Goal: Information Seeking & Learning: Check status

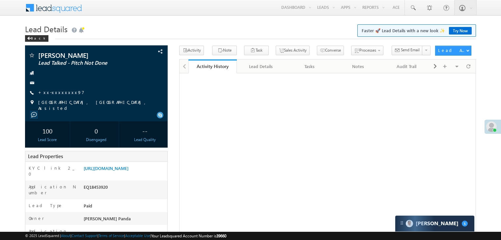
click at [124, 166] on link "[URL][DOMAIN_NAME]" at bounding box center [106, 169] width 45 height 6
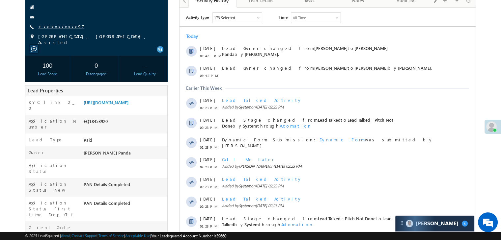
click at [52, 28] on link "+xx-xxxxxxxx97" at bounding box center [61, 27] width 46 height 6
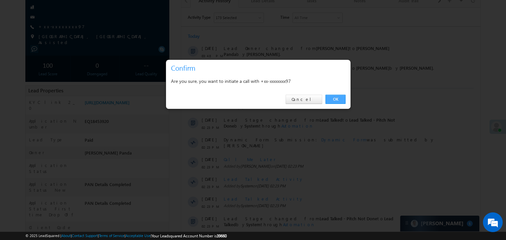
click at [333, 99] on link "OK" at bounding box center [335, 99] width 20 height 9
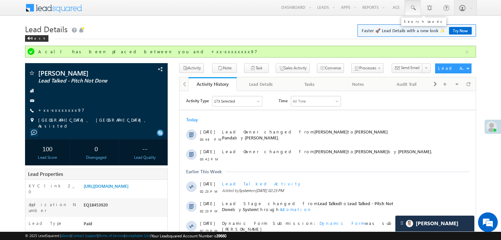
click at [410, 8] on span at bounding box center [412, 8] width 7 height 7
paste input "EQ27745588"
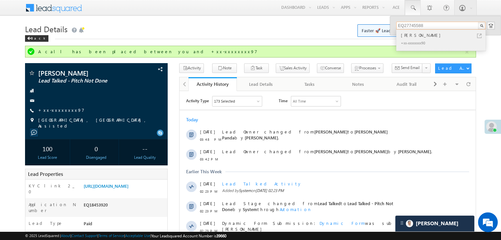
type input "EQ27745588"
click at [409, 37] on div "[PERSON_NAME]" at bounding box center [443, 35] width 88 height 7
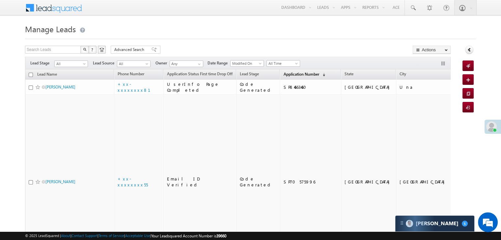
click at [292, 73] on span "Application Number" at bounding box center [301, 74] width 36 height 5
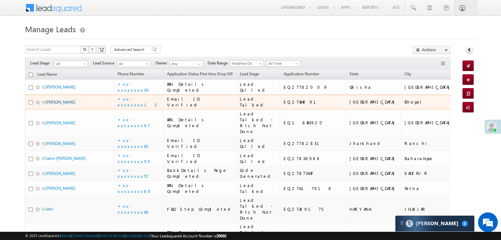
click at [61, 105] on link "Rekha Verma" at bounding box center [60, 102] width 30 height 5
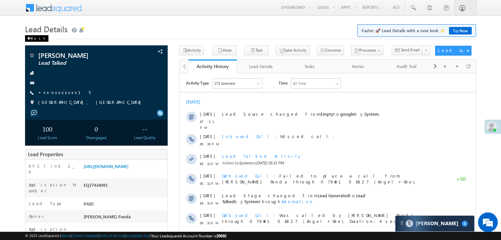
drag, startPoint x: 0, startPoint y: 0, endPoint x: 34, endPoint y: 38, distance: 50.6
click at [34, 38] on div "Back" at bounding box center [36, 38] width 23 height 7
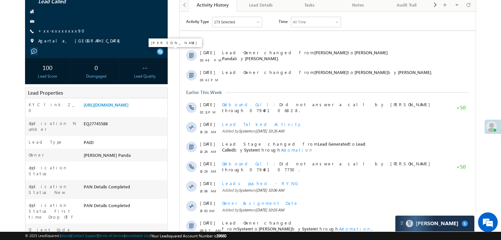
scroll to position [66, 0]
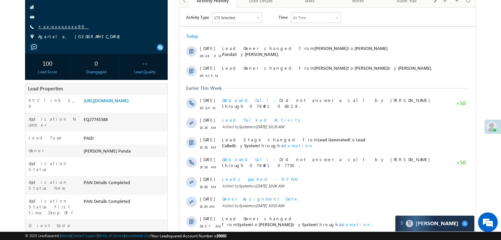
click at [58, 28] on link "+xx-xxxxxxxx90" at bounding box center [63, 27] width 50 height 6
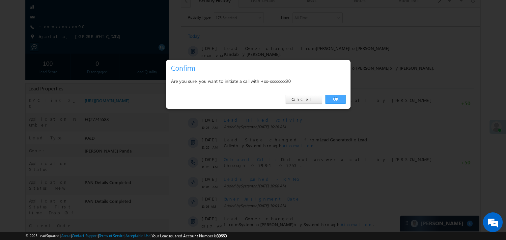
drag, startPoint x: 58, startPoint y: 28, endPoint x: 334, endPoint y: 97, distance: 284.4
click at [334, 97] on link "OK" at bounding box center [335, 99] width 20 height 9
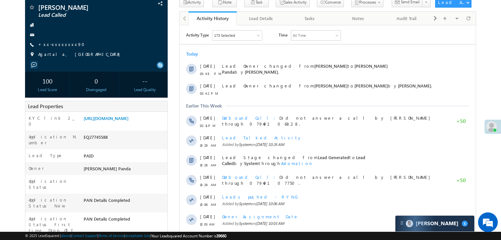
scroll to position [83, 0]
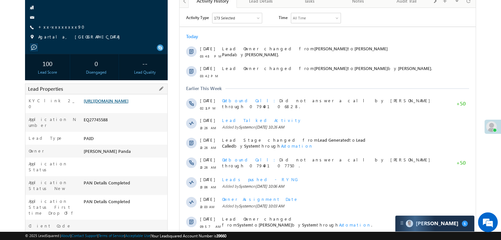
click at [117, 102] on link "https://angelbroking1-pk3em7sa.customui-test.leadsquared.com?leadId=f7826e08-f0…" at bounding box center [106, 101] width 45 height 6
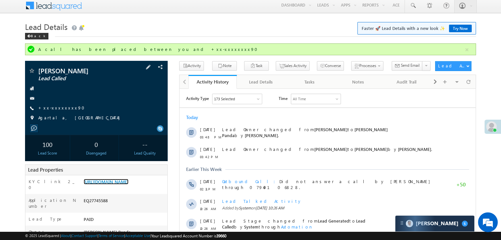
scroll to position [0, 0]
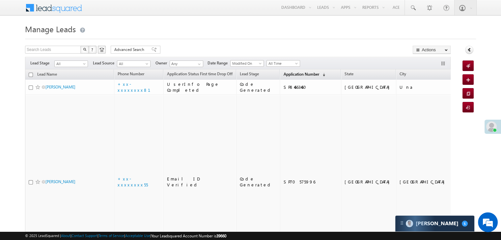
click at [290, 72] on span "Application Number" at bounding box center [301, 74] width 36 height 5
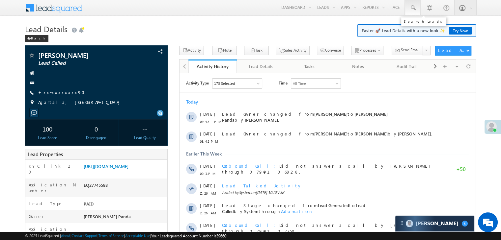
click at [412, 8] on span at bounding box center [412, 8] width 7 height 7
paste input "EQ27684342"
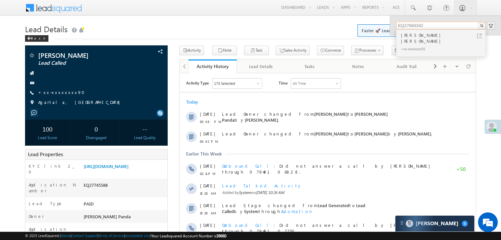
type input "EQ27684342"
click at [416, 34] on div "Riya girjesh Mourya" at bounding box center [443, 38] width 88 height 13
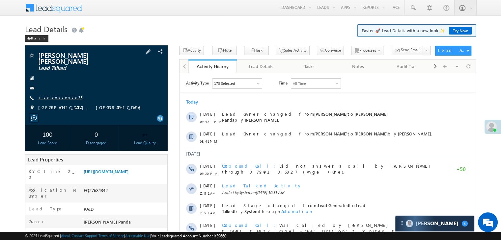
click at [57, 95] on link "+xx-xxxxxxxx35" at bounding box center [60, 98] width 44 height 6
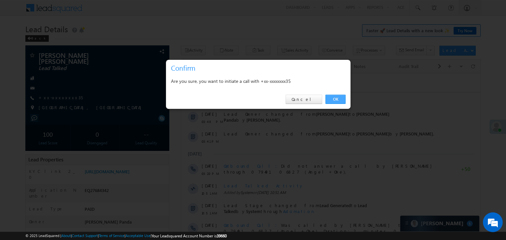
click at [337, 99] on link "OK" at bounding box center [335, 99] width 20 height 9
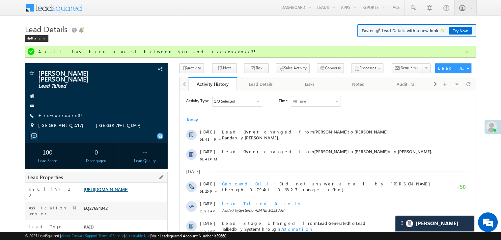
click at [128, 191] on link "https://angelbroking1-pk3em7sa.customui-test.leadsquared.com?leadId=1b6791f4-38…" at bounding box center [106, 190] width 45 height 6
click at [414, 8] on span at bounding box center [412, 8] width 7 height 7
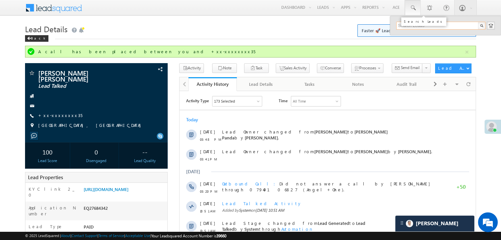
paste input "EQ27640343"
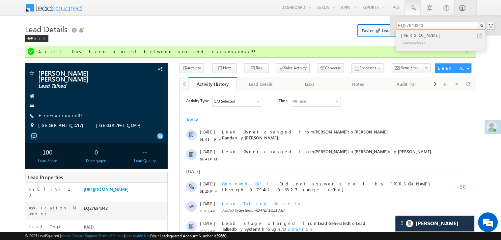
type input "EQ27640343"
click at [406, 37] on div "Bhargabi swain" at bounding box center [443, 35] width 88 height 7
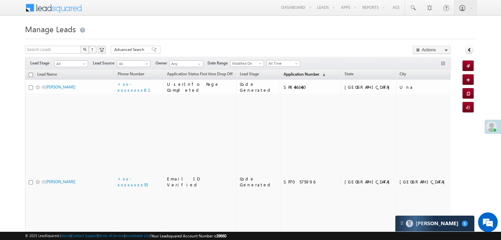
click at [289, 75] on span "Application Number" at bounding box center [301, 74] width 36 height 5
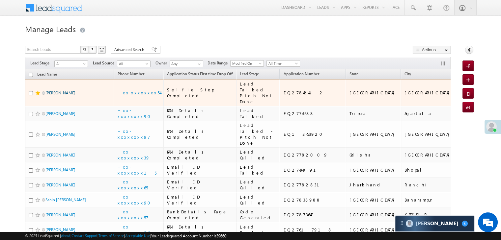
click at [70, 95] on link "[PERSON_NAME]" at bounding box center [60, 93] width 30 height 5
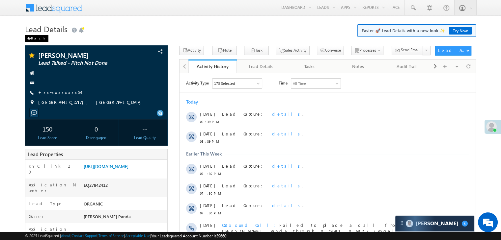
click at [36, 39] on div "Back" at bounding box center [36, 38] width 23 height 7
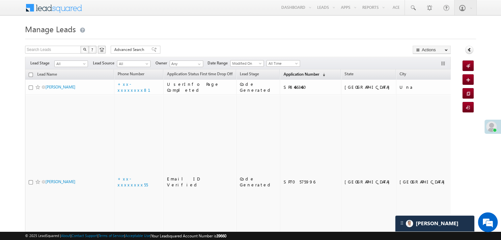
click at [290, 77] on span "Application Number" at bounding box center [301, 74] width 36 height 5
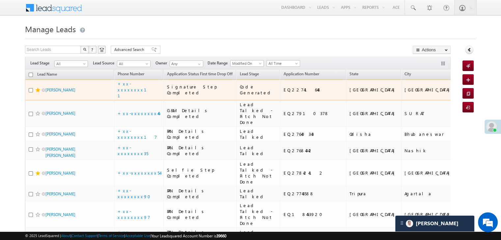
click at [37, 93] on span at bounding box center [37, 90] width 5 height 5
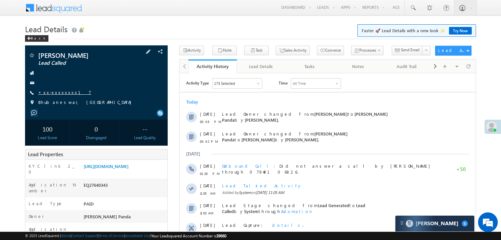
click at [58, 92] on link "+xx-xxxxxxxx17" at bounding box center [64, 93] width 53 height 6
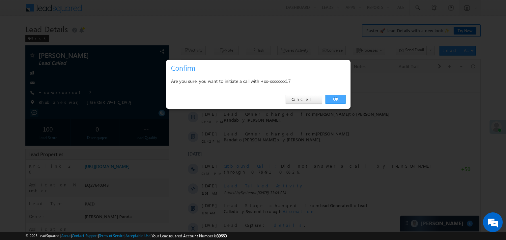
click at [335, 100] on link "OK" at bounding box center [335, 99] width 20 height 9
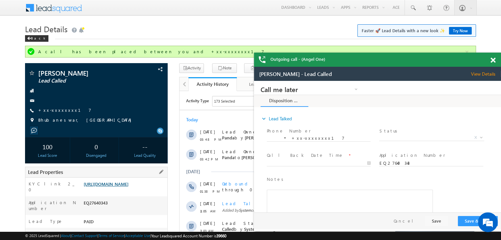
click at [0, 0] on link "[URL][DOMAIN_NAME]" at bounding box center [0, 0] width 0 height 0
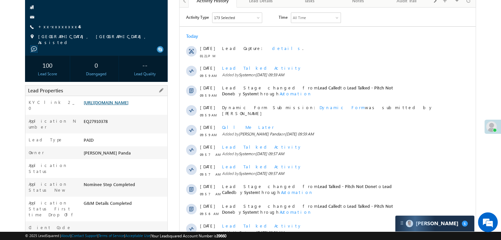
click at [128, 105] on link "[URL][DOMAIN_NAME]" at bounding box center [106, 103] width 45 height 6
click at [128, 105] on link "https://angelbroking1-pk3em7sa.customui-test.leadsquared.com?leadId=7aa66ad6-1a…" at bounding box center [106, 103] width 45 height 6
click at [128, 104] on link "https://angelbroking1-pk3em7sa.customui-test.leadsquared.com?leadId=7aa66ad6-1a…" at bounding box center [106, 103] width 45 height 6
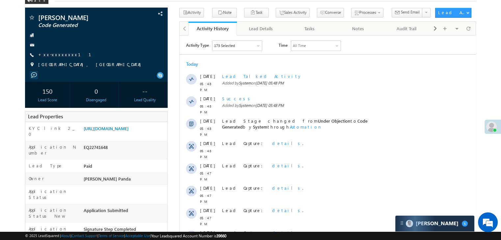
scroll to position [38, 0]
click at [57, 54] on link "+xx-xxxxxxxx11" at bounding box center [68, 55] width 61 height 6
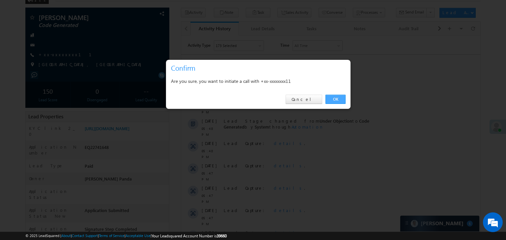
click at [337, 100] on link "OK" at bounding box center [335, 99] width 20 height 9
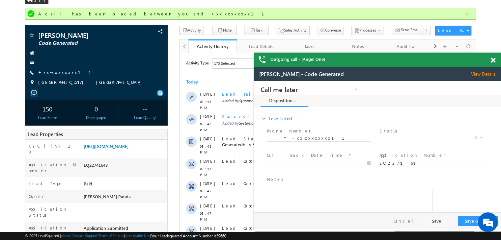
scroll to position [0, 0]
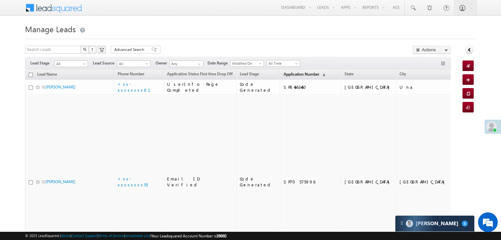
click at [283, 74] on span "Application Number" at bounding box center [301, 74] width 36 height 5
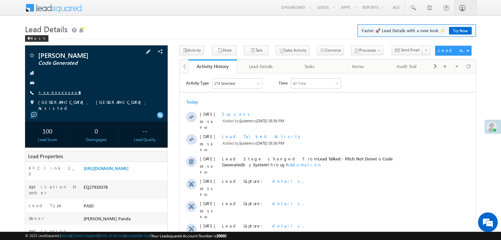
click at [63, 93] on link "+xx-xxxxxxxx46" at bounding box center [59, 93] width 42 height 6
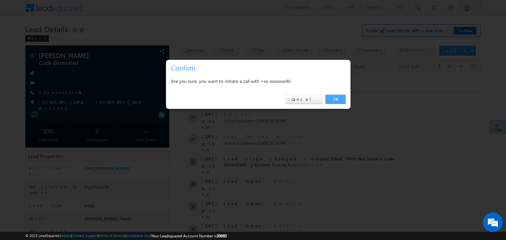
click at [332, 99] on link "OK" at bounding box center [335, 99] width 20 height 9
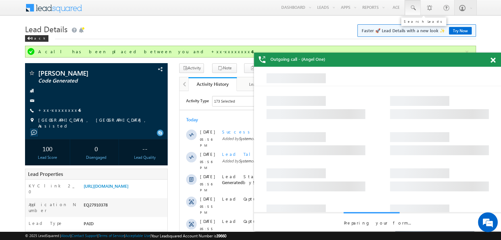
click at [411, 7] on span at bounding box center [412, 8] width 7 height 7
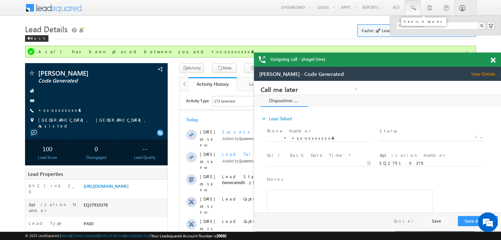
drag, startPoint x: 411, startPoint y: 7, endPoint x: 346, endPoint y: 22, distance: 67.2
click at [0, 0] on h1 "Lead Details Faster 🚀 Lead Details with a new look ✨ Try Now" at bounding box center [0, 0] width 0 height 0
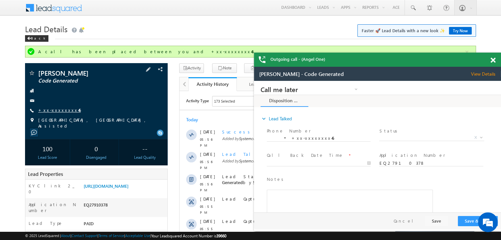
click at [0, 0] on link "+xx-xxxxxxxx46" at bounding box center [0, 0] width 0 height 0
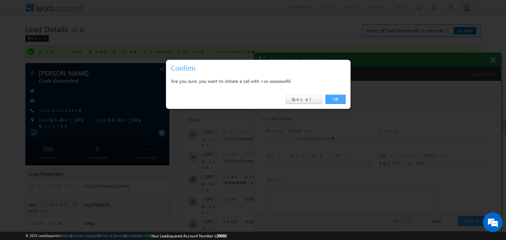
click at [334, 100] on link "OK" at bounding box center [335, 99] width 20 height 9
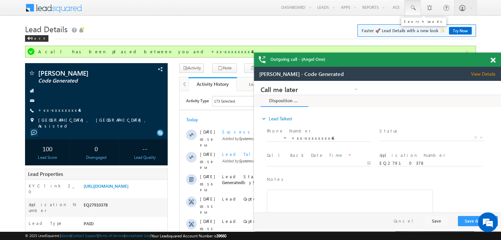
click at [413, 8] on span at bounding box center [412, 8] width 7 height 7
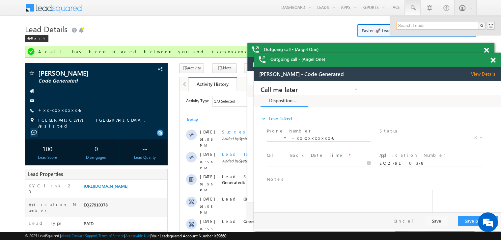
click at [0, 0] on input "text" at bounding box center [0, 0] width 0 height 0
click at [0, 0] on input "8530867903" at bounding box center [0, 0] width 0 height 0
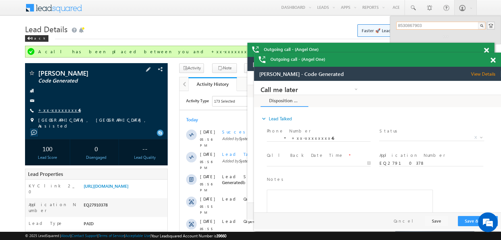
type input "8530867903"
click at [0, 0] on link "+xx-xxxxxxxx46" at bounding box center [0, 0] width 0 height 0
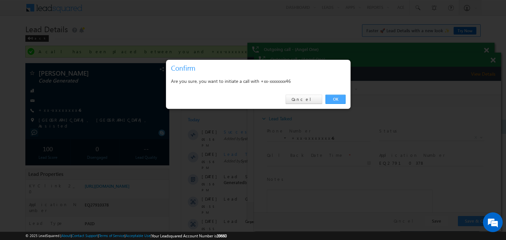
drag, startPoint x: 335, startPoint y: 98, endPoint x: 81, endPoint y: 17, distance: 266.5
click at [335, 98] on link "OK" at bounding box center [335, 99] width 20 height 9
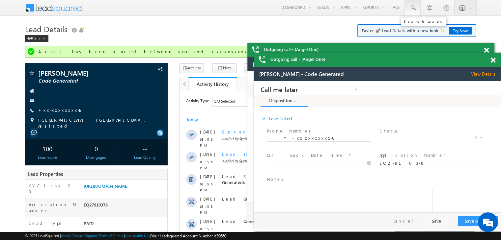
click at [412, 10] on span at bounding box center [412, 8] width 7 height 7
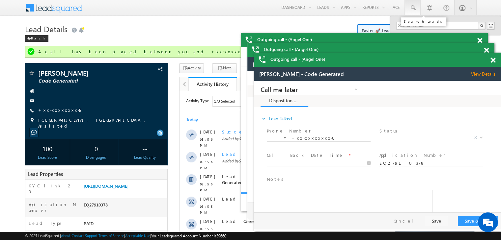
drag, startPoint x: 412, startPoint y: 10, endPoint x: 400, endPoint y: 26, distance: 20.2
click at [401, 24] on div "Search Leads" at bounding box center [423, 21] width 45 height 9
click at [0, 0] on input "text" at bounding box center [0, 0] width 0 height 0
paste input "8530867903"
click at [481, 40] on span at bounding box center [479, 41] width 5 height 6
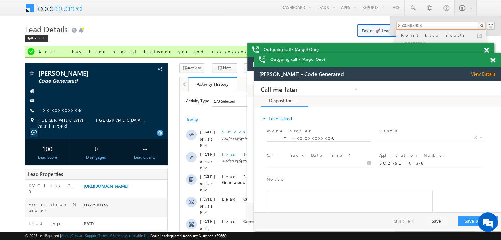
type input "8530867903"
click at [405, 35] on div "Rohit kavalikatti" at bounding box center [443, 35] width 88 height 7
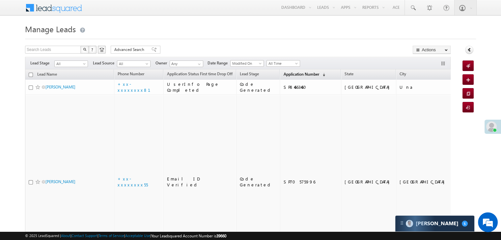
click at [298, 74] on span "Application Number" at bounding box center [301, 74] width 36 height 5
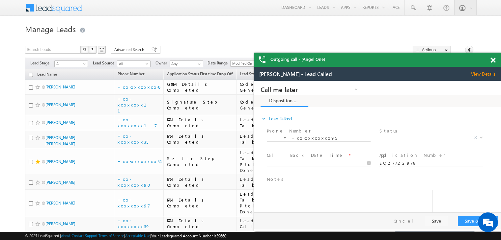
click at [492, 60] on span at bounding box center [492, 61] width 5 height 6
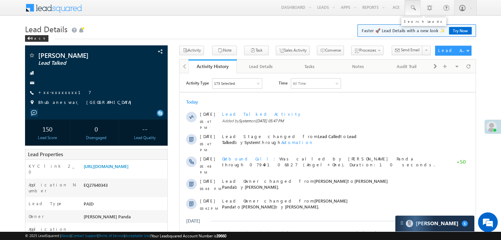
click at [415, 8] on span at bounding box center [412, 8] width 7 height 7
paste input "EQ27722978"
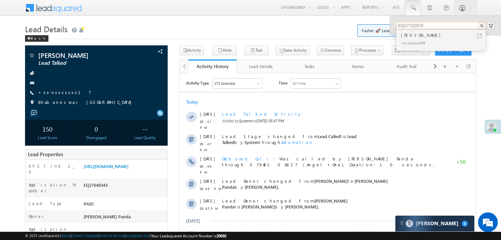
type input "EQ27722978"
click at [407, 38] on div "[PERSON_NAME]" at bounding box center [443, 35] width 88 height 7
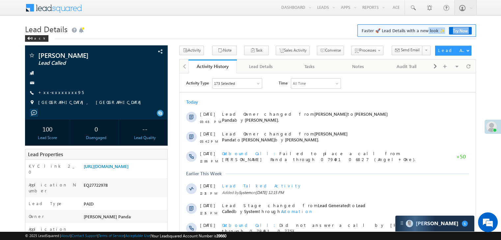
click at [54, 94] on link "+xx-xxxxxxxx95" at bounding box center [60, 93] width 45 height 6
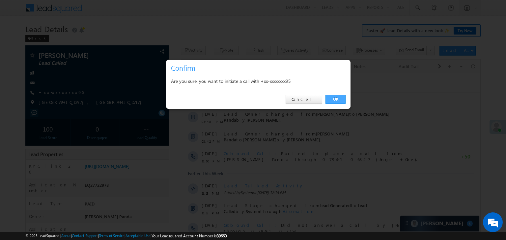
click at [336, 100] on link "OK" at bounding box center [335, 99] width 20 height 9
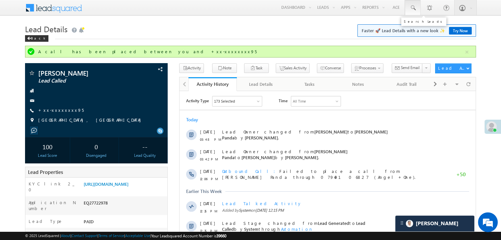
click at [412, 10] on span at bounding box center [412, 8] width 7 height 7
paste input "EQ27789396"
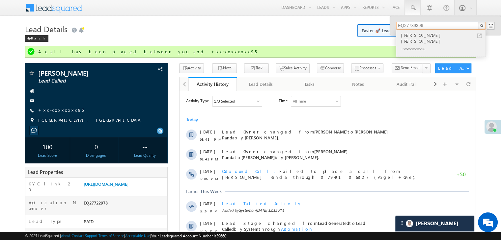
type input "EQ27789396"
click at [417, 36] on div "[PERSON_NAME] [PERSON_NAME]" at bounding box center [443, 38] width 88 height 13
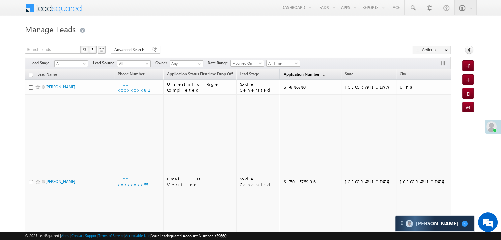
click at [284, 75] on span "Application Number" at bounding box center [301, 74] width 36 height 5
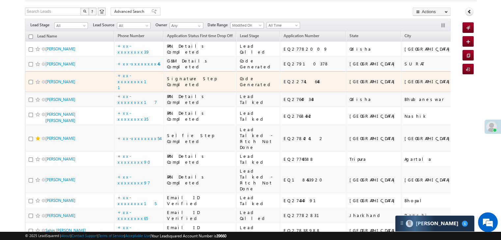
scroll to position [66, 0]
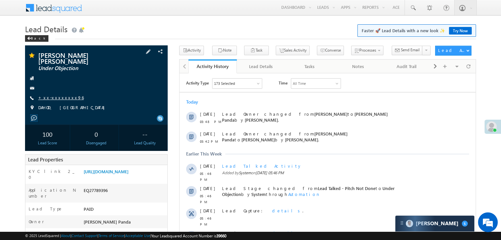
drag, startPoint x: 0, startPoint y: 0, endPoint x: 56, endPoint y: 98, distance: 112.5
click at [56, 98] on link "+xx-xxxxxxxx96" at bounding box center [60, 98] width 45 height 6
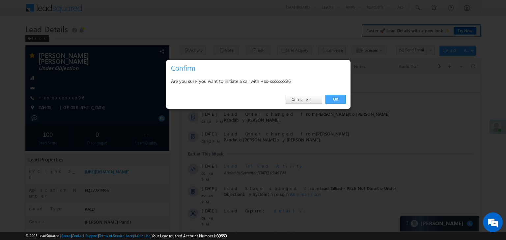
click at [337, 99] on link "OK" at bounding box center [335, 99] width 20 height 9
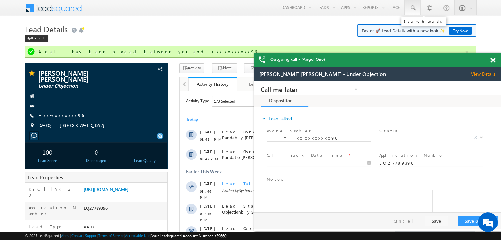
click at [414, 7] on span at bounding box center [412, 8] width 7 height 7
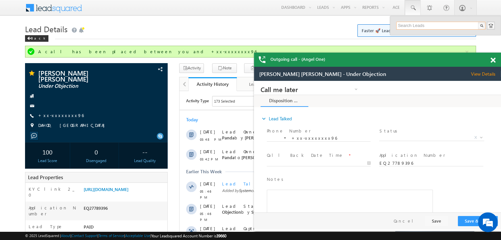
paste input "EQ27839108"
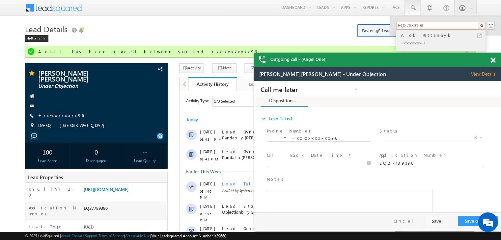
type input "EQ27839108"
click at [421, 35] on div "Alok Pattanayk" at bounding box center [443, 35] width 88 height 7
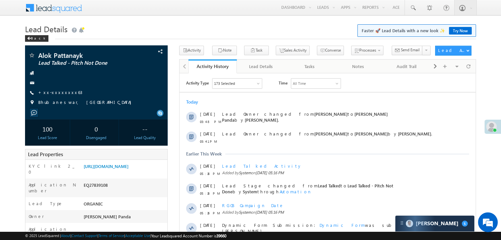
scroll to position [0, 0]
click at [111, 169] on link "[URL][DOMAIN_NAME]" at bounding box center [106, 166] width 45 height 6
click at [55, 92] on link "+xx-xxxxxxxx63" at bounding box center [60, 92] width 44 height 6
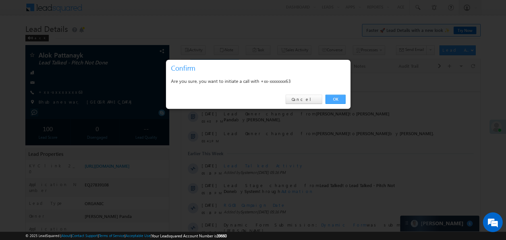
click at [336, 99] on link "OK" at bounding box center [335, 99] width 20 height 9
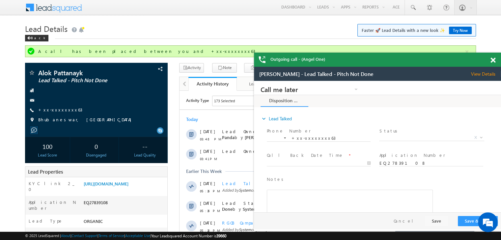
scroll to position [0, 0]
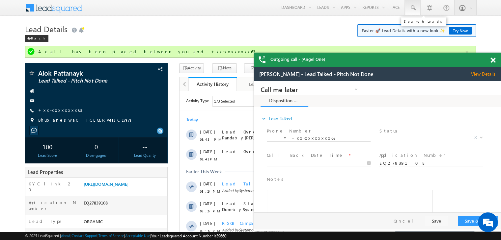
click at [411, 7] on span at bounding box center [412, 8] width 7 height 7
paste input "EQ27608107"
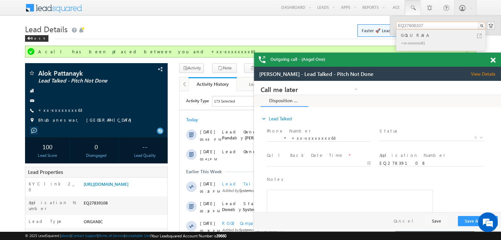
type input "EQ27608107"
click at [408, 36] on div "GOLURAJA" at bounding box center [443, 35] width 88 height 7
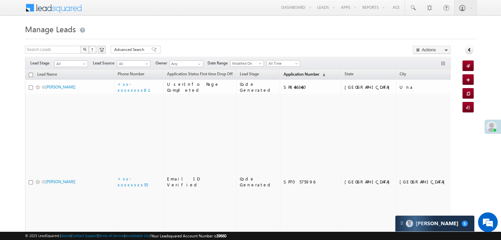
click at [283, 75] on span "Application Number" at bounding box center [301, 74] width 36 height 5
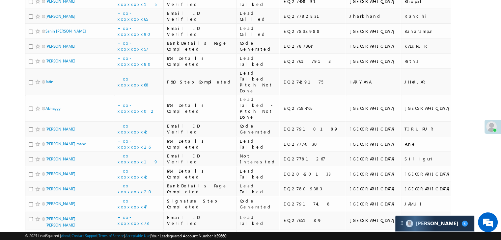
scroll to position [296, 0]
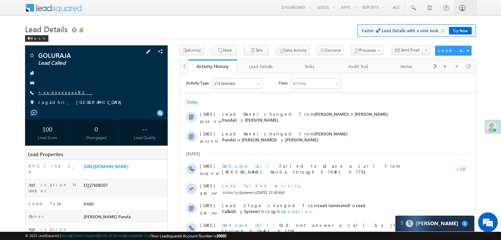
click at [54, 93] on link "+xx-xxxxxxxx81" at bounding box center [65, 93] width 54 height 6
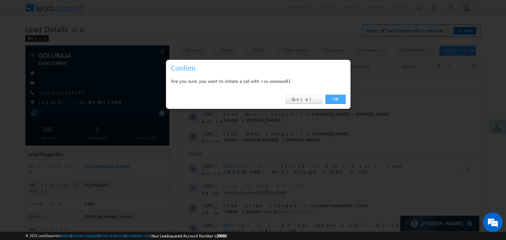
click at [332, 96] on link "OK" at bounding box center [335, 99] width 20 height 9
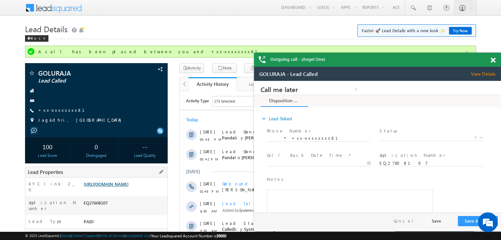
click at [0, 0] on link "[URL][DOMAIN_NAME]" at bounding box center [0, 0] width 0 height 0
click at [0, 0] on link "+xx-xxxxxxxx81" at bounding box center [0, 0] width 0 height 0
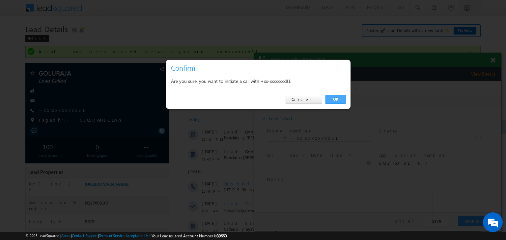
click at [339, 99] on link "OK" at bounding box center [335, 99] width 20 height 9
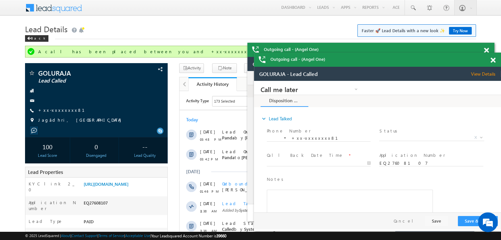
click at [494, 61] on span at bounding box center [492, 61] width 5 height 6
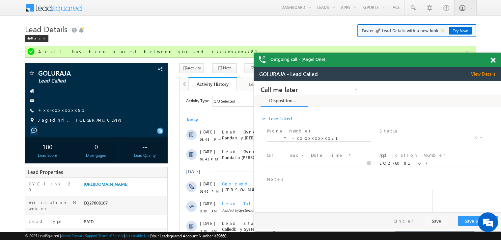
click at [494, 61] on span at bounding box center [492, 61] width 5 height 6
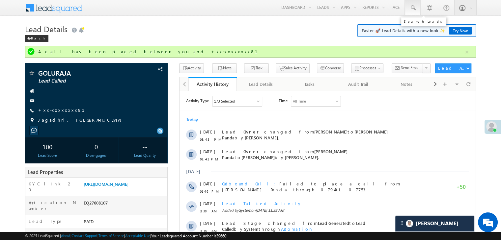
click at [414, 7] on span at bounding box center [412, 8] width 7 height 7
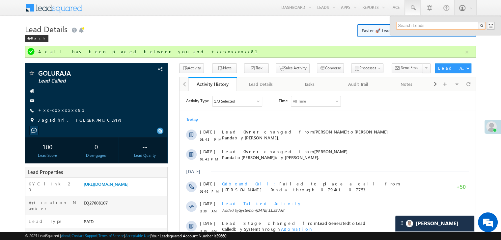
paste input "EQ27743373"
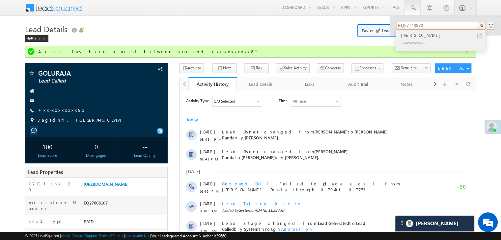
type input "EQ27743373"
click at [420, 35] on div "[PERSON_NAME]" at bounding box center [443, 35] width 88 height 7
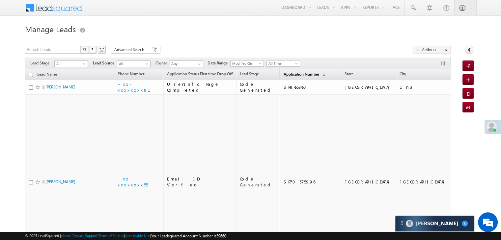
click at [284, 73] on span "Application Number" at bounding box center [301, 74] width 36 height 5
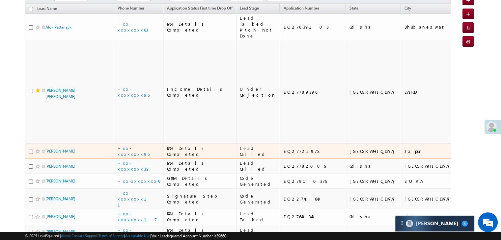
scroll to position [99, 0]
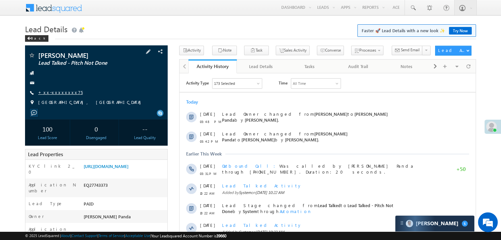
click at [59, 92] on link "+xx-xxxxxxxx75" at bounding box center [60, 93] width 44 height 6
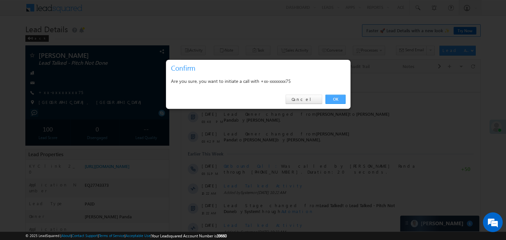
click at [333, 96] on link "OK" at bounding box center [335, 99] width 20 height 9
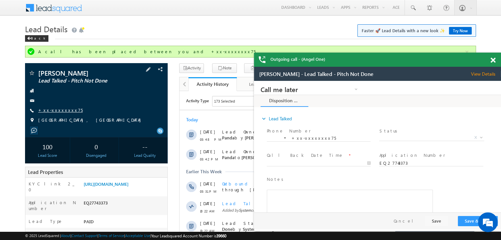
click at [0, 0] on link "+xx-xxxxxxxx75" at bounding box center [0, 0] width 0 height 0
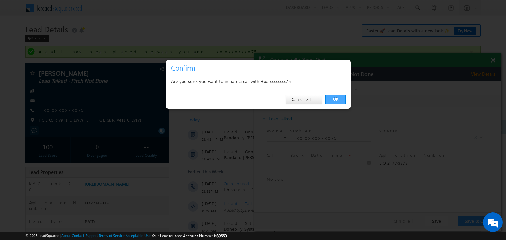
click at [331, 96] on link "OK" at bounding box center [335, 99] width 20 height 9
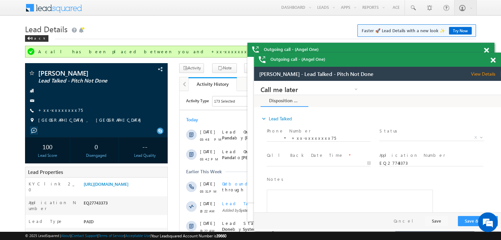
click at [494, 63] on span at bounding box center [492, 61] width 5 height 6
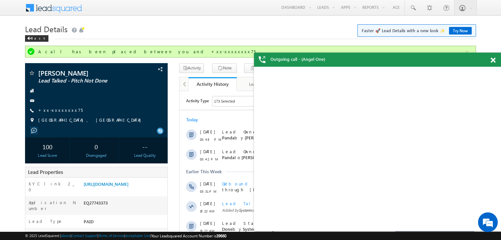
click at [494, 62] on span at bounding box center [492, 61] width 5 height 6
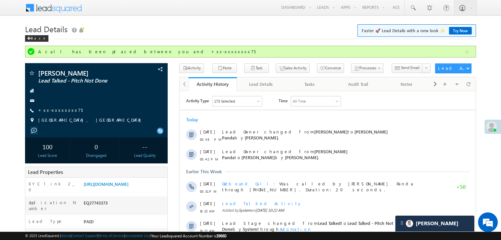
drag, startPoint x: 494, startPoint y: 62, endPoint x: 257, endPoint y: 29, distance: 238.6
click at [257, 29] on h1 "Lead Details Faster 🚀 Lead Details with a new look ✨ Try Now" at bounding box center [250, 28] width 451 height 13
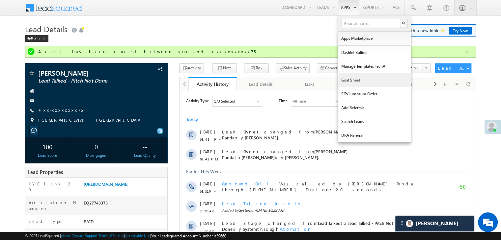
click at [354, 80] on link "Goal Sheet" at bounding box center [374, 80] width 72 height 14
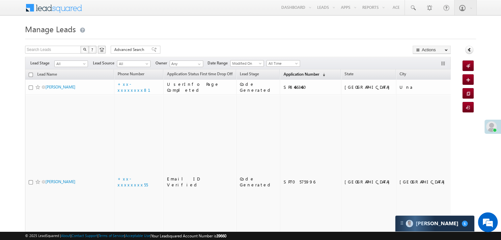
click at [290, 75] on span "Application Number" at bounding box center [301, 74] width 36 height 5
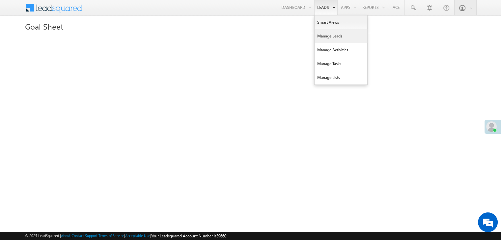
click at [325, 37] on link "Manage Leads" at bounding box center [340, 36] width 53 height 14
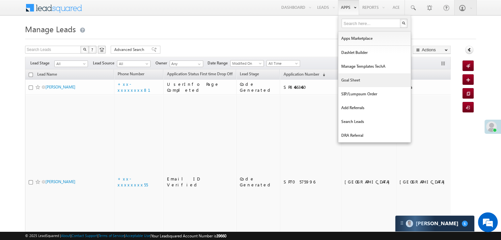
click at [346, 81] on link "Goal Sheet" at bounding box center [374, 80] width 72 height 14
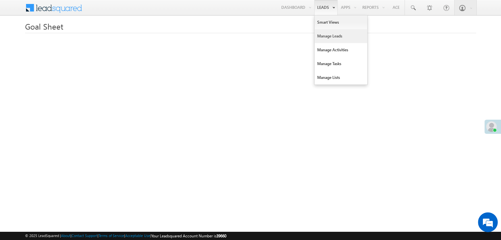
click at [324, 34] on link "Manage Leads" at bounding box center [340, 36] width 53 height 14
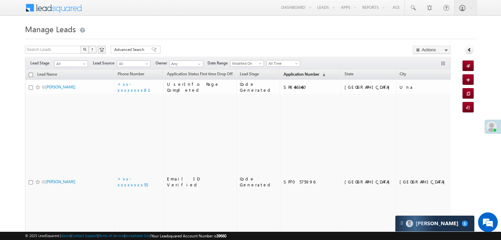
click at [298, 73] on span "Application Number" at bounding box center [301, 74] width 36 height 5
click at [286, 71] on link "Application Number (sorted descending)" at bounding box center [304, 74] width 48 height 9
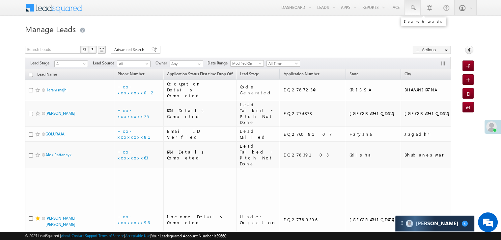
click at [412, 8] on span at bounding box center [412, 8] width 7 height 7
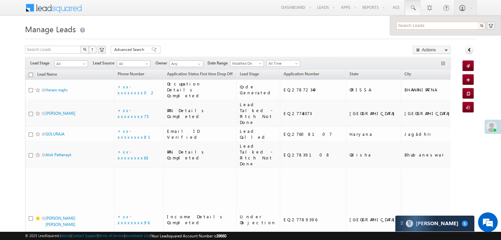
paste input "EQ27827771"
type input "EQ27827771"
click at [412, 37] on div "Vipin gupta" at bounding box center [443, 35] width 88 height 7
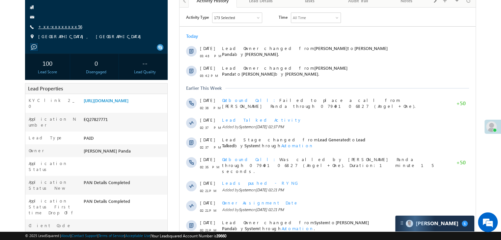
click at [61, 27] on link "+xx-xxxxxxxx56" at bounding box center [60, 27] width 44 height 6
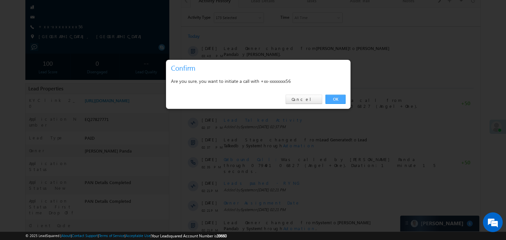
click at [336, 98] on link "OK" at bounding box center [335, 99] width 20 height 9
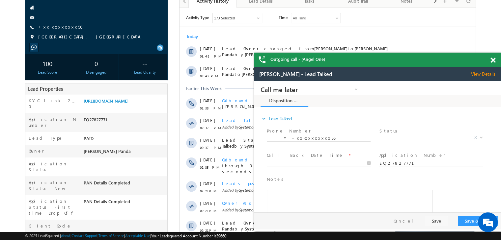
click at [493, 59] on span at bounding box center [492, 61] width 5 height 6
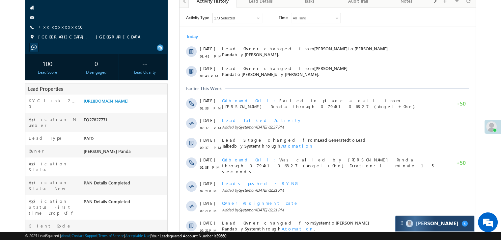
click at [424, 218] on div "Carter 5" at bounding box center [434, 224] width 79 height 16
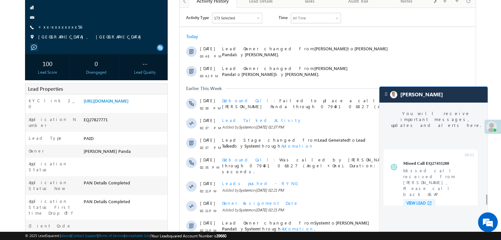
scroll to position [2726, 0]
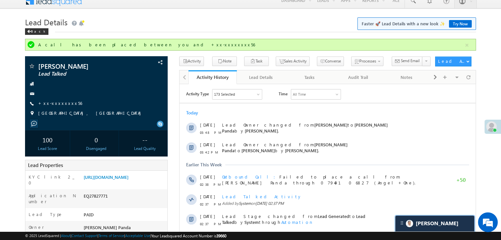
scroll to position [0, 0]
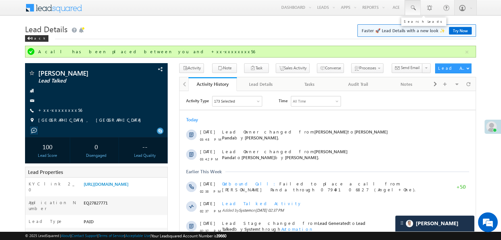
click at [412, 8] on span at bounding box center [412, 8] width 7 height 7
paste input "EQ17510656"
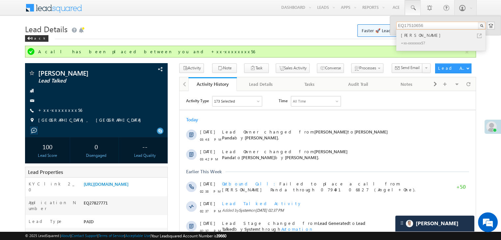
type input "EQ17510656"
click at [415, 35] on div "[PERSON_NAME]" at bounding box center [443, 35] width 88 height 7
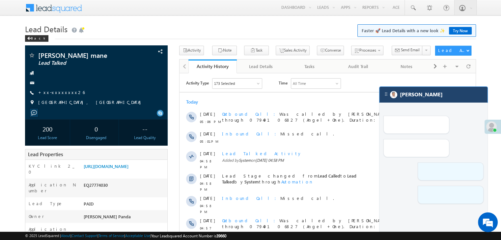
click at [446, 101] on div "[PERSON_NAME]" at bounding box center [433, 95] width 108 height 16
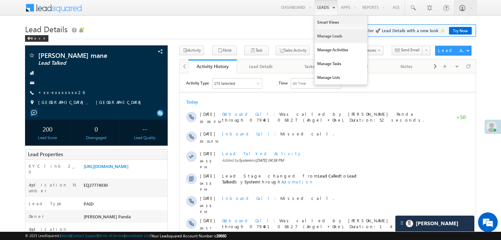
click at [327, 34] on link "Manage Leads" at bounding box center [340, 36] width 53 height 14
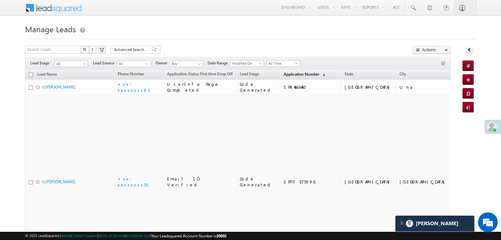
click at [293, 75] on span "Application Number" at bounding box center [301, 74] width 36 height 5
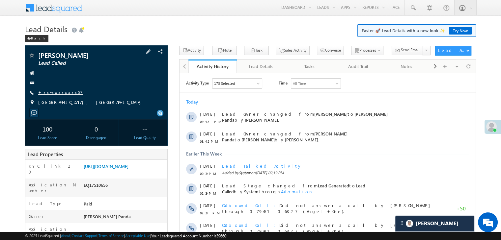
click at [55, 92] on link "+xx-xxxxxxxx57" at bounding box center [60, 93] width 44 height 6
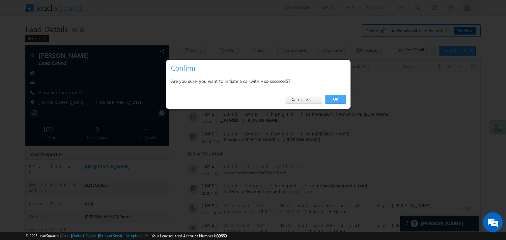
click at [341, 99] on link "OK" at bounding box center [335, 99] width 20 height 9
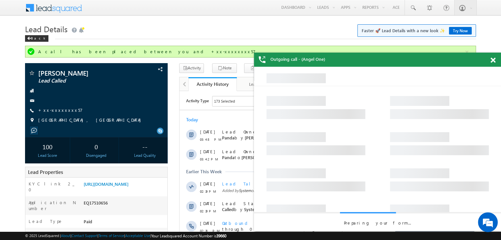
drag, startPoint x: 341, startPoint y: 99, endPoint x: 148, endPoint y: 30, distance: 205.0
click at [148, 30] on h1 "Lead Details Faster 🚀 Lead Details with a new look ✨ Try Now" at bounding box center [250, 28] width 451 height 13
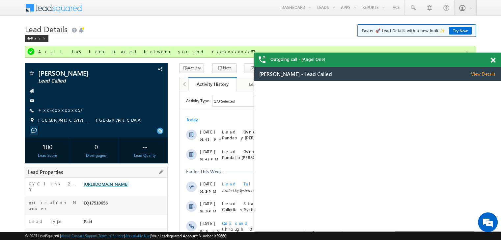
click at [128, 187] on link "https://angelbroking1-pk3em7sa.customui-test.leadsquared.com?leadId=ae3f4258-14…" at bounding box center [106, 184] width 45 height 6
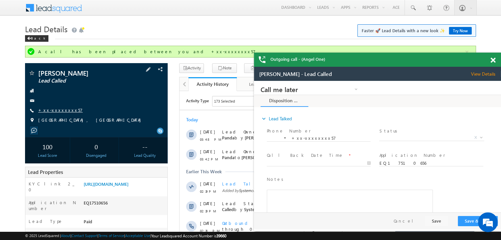
click at [0, 0] on link "+xx-xxxxxxxx57" at bounding box center [0, 0] width 0 height 0
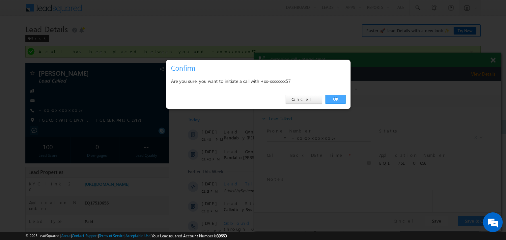
click at [335, 100] on link "OK" at bounding box center [335, 99] width 20 height 9
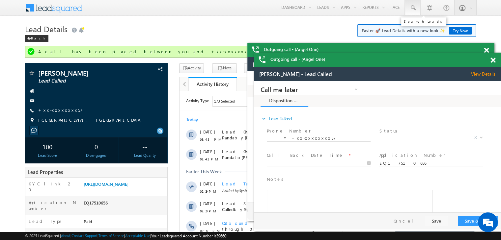
click at [413, 7] on span at bounding box center [412, 8] width 7 height 7
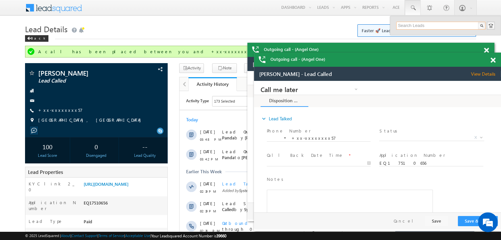
paste input "EQ27594560"
type input "EQ27594560"
click at [414, 35] on div "[PERSON_NAME]" at bounding box center [443, 35] width 88 height 7
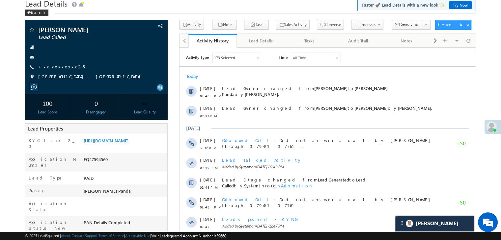
scroll to position [66, 0]
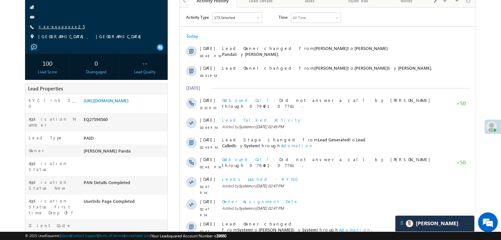
click at [55, 27] on link "+xx-xxxxxxxx25" at bounding box center [61, 27] width 46 height 6
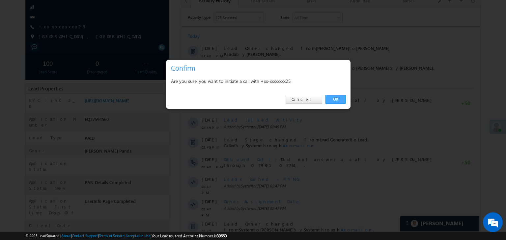
click at [334, 97] on link "OK" at bounding box center [335, 99] width 20 height 9
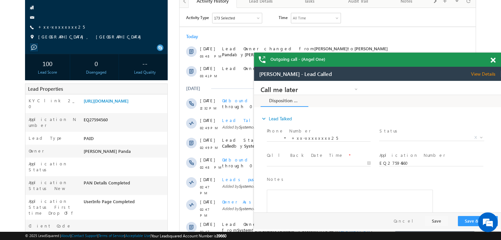
scroll to position [0, 0]
click at [0, 0] on link "[URL][DOMAIN_NAME]" at bounding box center [0, 0] width 0 height 0
click at [61, 26] on link "+xx-xxxxxxxx25" at bounding box center [61, 27] width 46 height 6
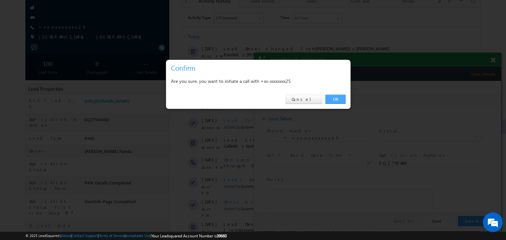
click at [341, 100] on link "OK" at bounding box center [335, 99] width 20 height 9
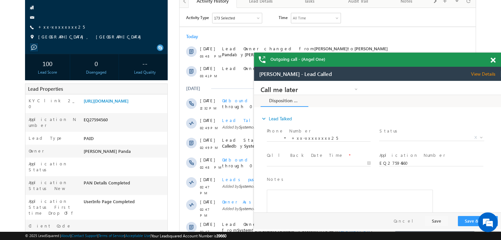
click at [493, 61] on span at bounding box center [492, 61] width 5 height 6
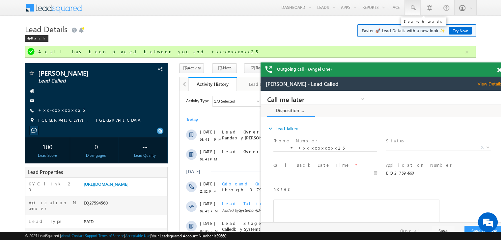
click at [411, 8] on span at bounding box center [412, 8] width 7 height 7
paste input "EQ20769957"
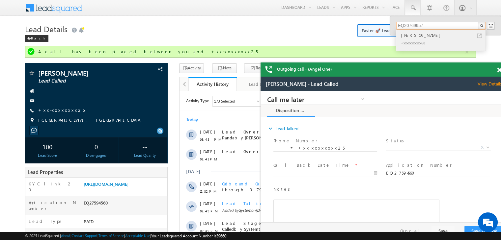
type input "EQ20769957"
click at [406, 37] on div "Aman kumar" at bounding box center [443, 35] width 88 height 7
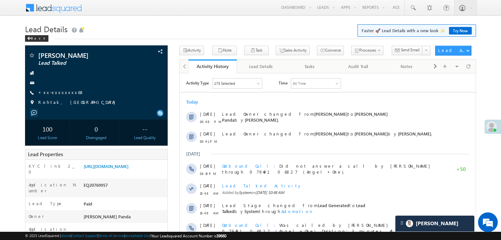
drag, startPoint x: 48, startPoint y: 95, endPoint x: 136, endPoint y: 28, distance: 111.0
click at [136, 28] on h1 "Lead Details Faster 🚀 Lead Details with a new look ✨ Try Now" at bounding box center [250, 28] width 451 height 13
click at [58, 93] on link "+xx-xxxxxxxx68" at bounding box center [61, 93] width 46 height 6
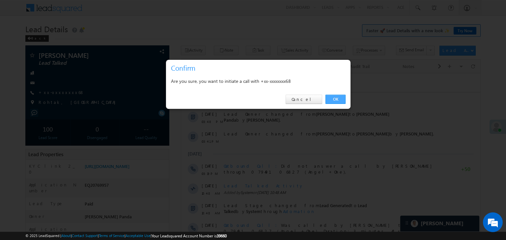
click at [336, 99] on link "OK" at bounding box center [335, 99] width 20 height 9
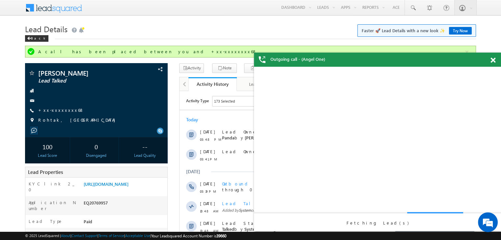
drag, startPoint x: 336, startPoint y: 99, endPoint x: 283, endPoint y: 29, distance: 87.4
click at [283, 29] on h1 "Lead Details Faster 🚀 Lead Details with a new look ✨ Try Now" at bounding box center [250, 28] width 451 height 13
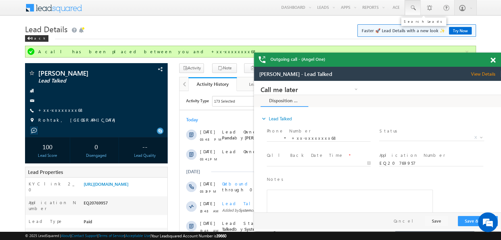
click at [411, 7] on span at bounding box center [412, 8] width 7 height 7
paste input "EQ27797873"
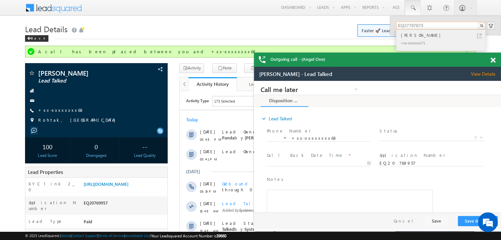
type input "EQ27797873"
click at [411, 36] on div "Yasivendar kumar" at bounding box center [443, 35] width 88 height 7
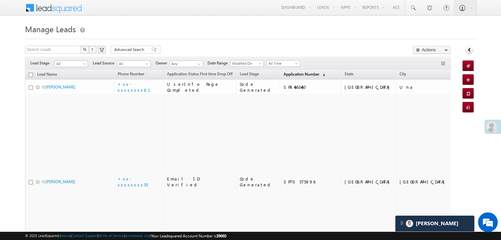
click at [294, 74] on span "Application Number" at bounding box center [301, 74] width 36 height 5
click at [283, 72] on span "Application Number" at bounding box center [301, 74] width 36 height 5
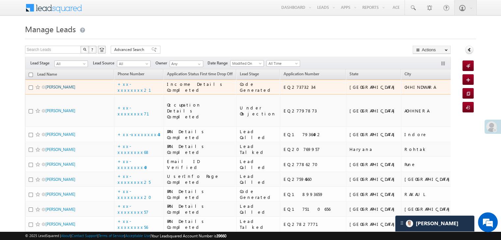
click at [66, 90] on link "Vaishali Verma" at bounding box center [60, 87] width 30 height 5
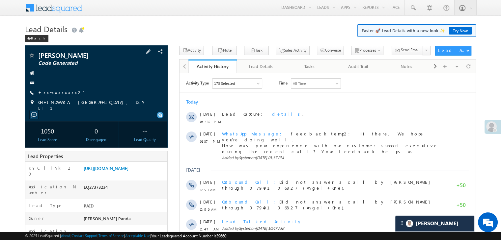
scroll to position [33, 0]
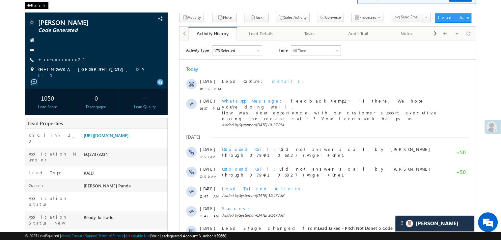
click at [30, 5] on span at bounding box center [29, 5] width 4 height 3
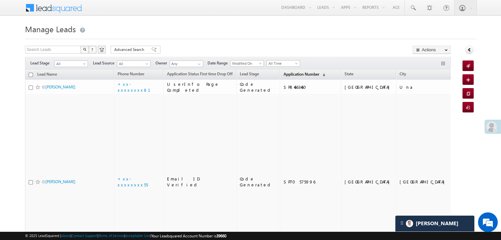
click at [288, 74] on span "Application Number" at bounding box center [301, 74] width 36 height 5
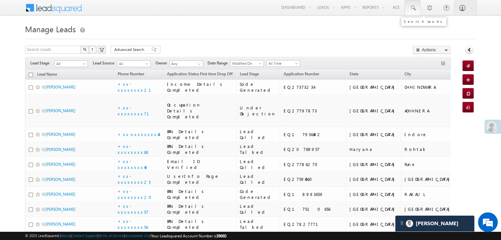
click at [412, 8] on span at bounding box center [412, 8] width 7 height 7
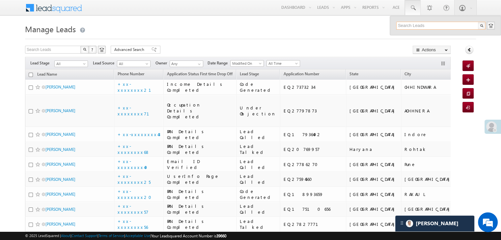
paste input "EQ27630839"
type input "EQ27630839"
click at [408, 34] on div "[PERSON_NAME]" at bounding box center [443, 35] width 88 height 7
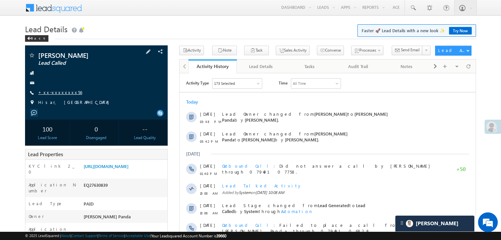
click at [53, 93] on link "+xx-xxxxxxxx56" at bounding box center [60, 93] width 44 height 6
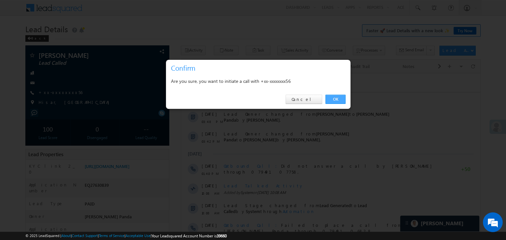
drag, startPoint x: 330, startPoint y: 101, endPoint x: 147, endPoint y: 22, distance: 198.8
click at [330, 101] on link "OK" at bounding box center [335, 99] width 20 height 9
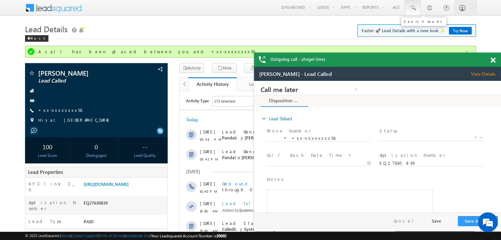
click at [416, 9] on span at bounding box center [412, 8] width 7 height 7
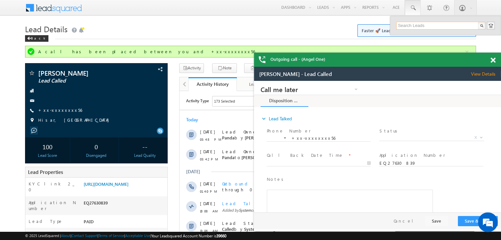
paste input "EQ27727428"
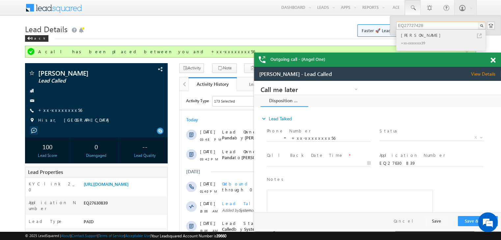
type input "EQ27727428"
click at [407, 36] on div "[PERSON_NAME]" at bounding box center [443, 35] width 88 height 7
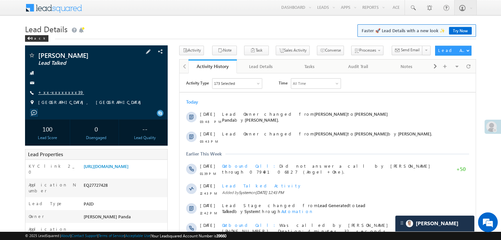
click at [55, 94] on link "+xx-xxxxxxxx39" at bounding box center [61, 93] width 46 height 6
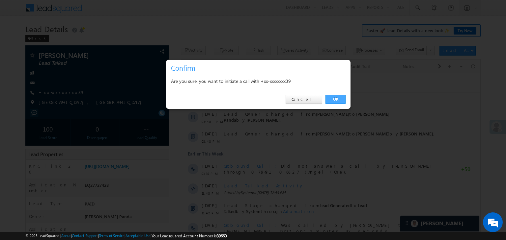
click at [336, 96] on link "OK" at bounding box center [335, 99] width 20 height 9
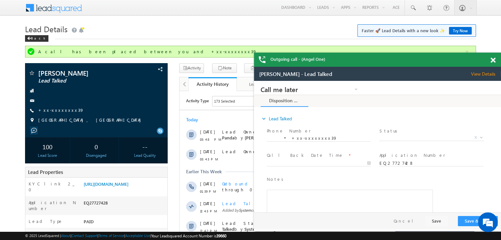
click at [491, 62] on span at bounding box center [492, 61] width 5 height 6
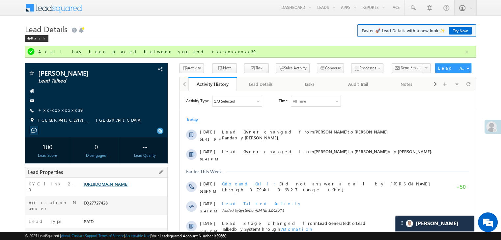
click at [128, 187] on link "https://angelbroking1-pk3em7sa.customui-test.leadsquared.com?leadId=c2cd668b-60…" at bounding box center [106, 184] width 45 height 6
click at [412, 7] on span at bounding box center [412, 8] width 7 height 7
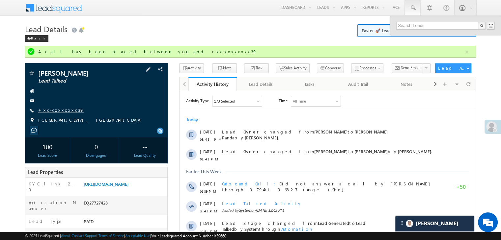
click at [53, 109] on link "+xx-xxxxxxxx39" at bounding box center [61, 110] width 46 height 6
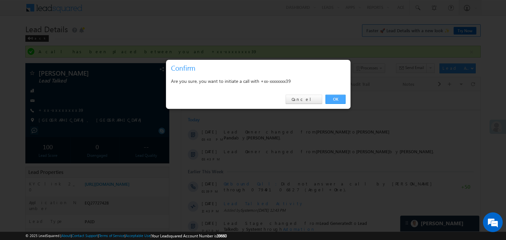
click at [334, 99] on link "OK" at bounding box center [335, 99] width 20 height 9
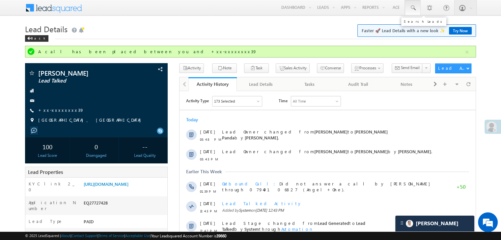
click at [412, 10] on span at bounding box center [412, 8] width 7 height 7
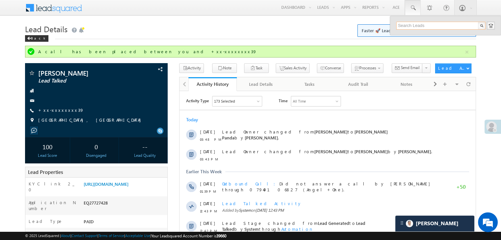
paste input "EQ27787410"
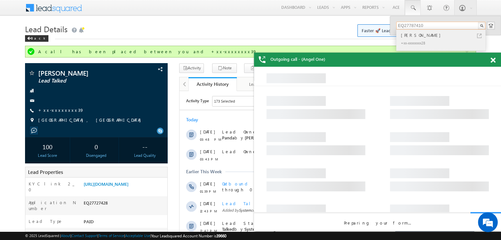
type input "EQ27787410"
click at [412, 37] on div "[PERSON_NAME]" at bounding box center [443, 35] width 88 height 7
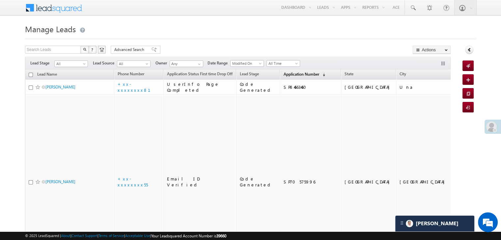
click at [283, 73] on span "Application Number" at bounding box center [301, 74] width 36 height 5
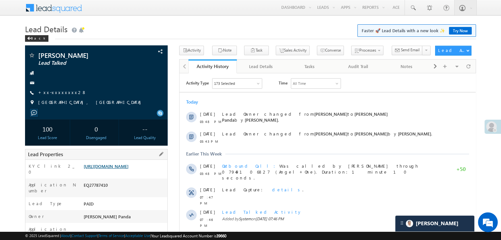
click at [114, 169] on link "[URL][DOMAIN_NAME]" at bounding box center [106, 167] width 45 height 6
click at [58, 93] on link "+xx-xxxxxxxx28" at bounding box center [62, 93] width 48 height 6
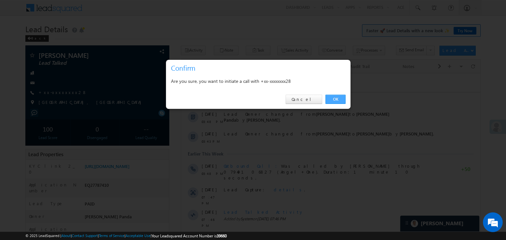
click at [338, 98] on link "OK" at bounding box center [335, 99] width 20 height 9
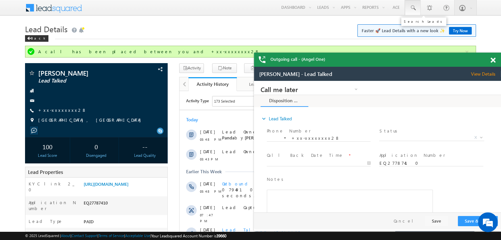
click at [412, 11] on span at bounding box center [412, 8] width 7 height 7
paste input "EQ27776958"
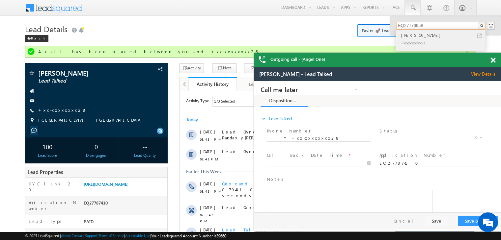
type input "EQ27776958"
click at [409, 36] on div "[PERSON_NAME]" at bounding box center [443, 35] width 88 height 7
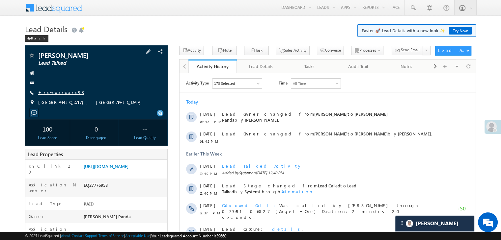
click at [58, 93] on link "+xx-xxxxxxxx93" at bounding box center [61, 93] width 46 height 6
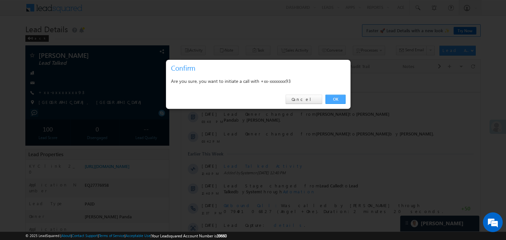
click at [334, 98] on link "OK" at bounding box center [335, 99] width 20 height 9
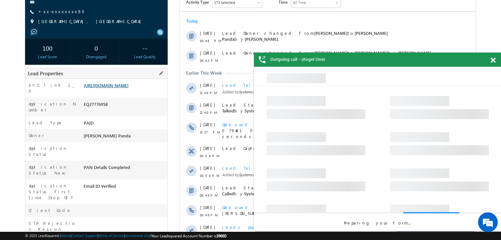
click at [125, 88] on link "https://angelbroking1-pk3em7sa.customui-test.leadsquared.com?leadId=3050d678-8b…" at bounding box center [106, 86] width 45 height 6
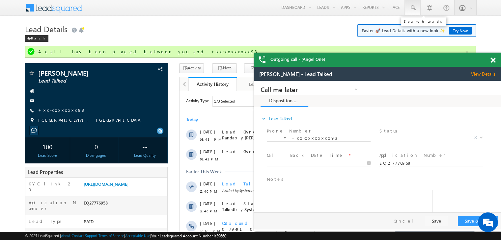
click at [413, 8] on span at bounding box center [412, 8] width 7 height 7
paste input "EQ21819298"
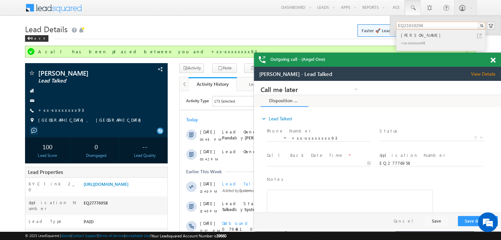
type input "EQ21819298"
click at [408, 37] on div "Korban khan" at bounding box center [443, 35] width 88 height 7
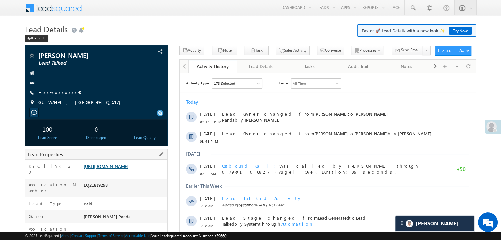
click at [113, 165] on link "[URL][DOMAIN_NAME]" at bounding box center [106, 167] width 45 height 6
click at [58, 92] on link "+xx-xxxxxxxx48" at bounding box center [60, 93] width 44 height 6
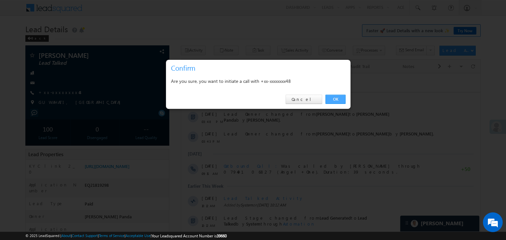
click at [331, 99] on link "OK" at bounding box center [335, 99] width 20 height 9
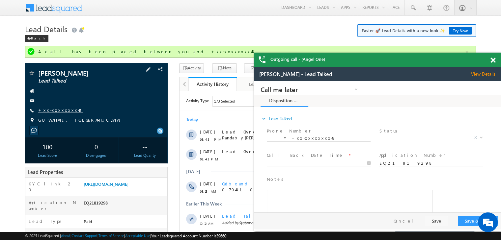
click at [0, 0] on link "+xx-xxxxxxxx48" at bounding box center [0, 0] width 0 height 0
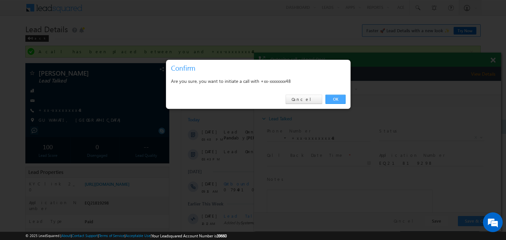
click at [336, 101] on link "OK" at bounding box center [335, 99] width 20 height 9
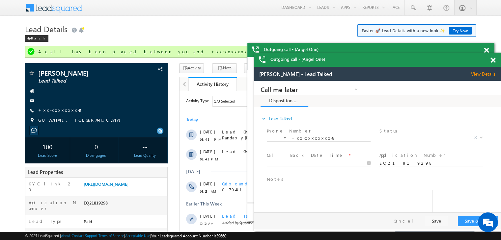
click at [494, 61] on span at bounding box center [492, 61] width 5 height 6
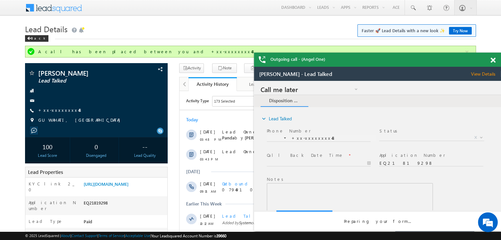
click at [494, 61] on span at bounding box center [492, 61] width 5 height 6
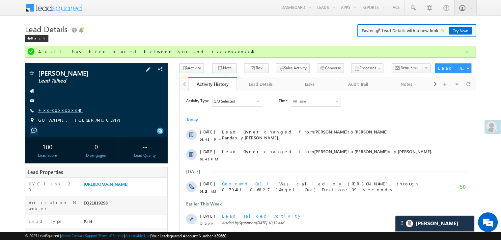
click at [51, 111] on link "+xx-xxxxxxxx48" at bounding box center [60, 110] width 44 height 6
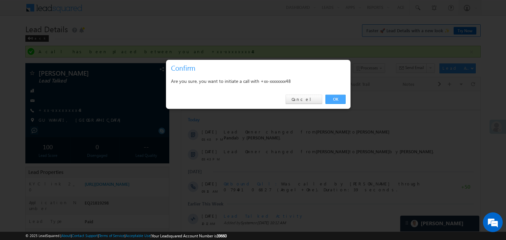
click at [338, 98] on link "OK" at bounding box center [335, 99] width 20 height 9
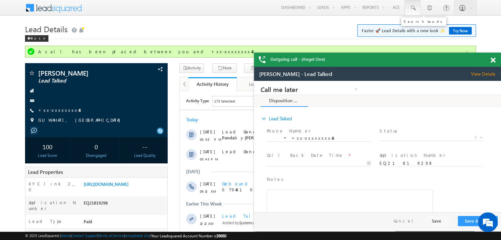
click at [117, 86] on span at bounding box center [117, 86] width 0 height 0
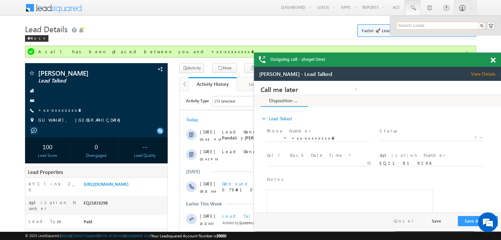
paste input "EQ27675422"
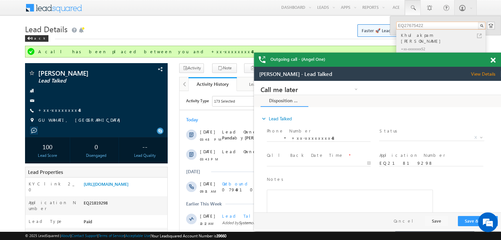
type input "EQ27675422"
click at [408, 36] on div "Khulakpam [PERSON_NAME]" at bounding box center [443, 38] width 88 height 13
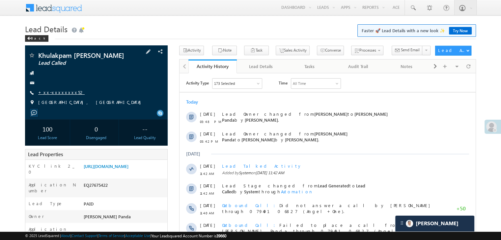
click at [57, 91] on link "+xx-xxxxxxxx52" at bounding box center [61, 93] width 46 height 6
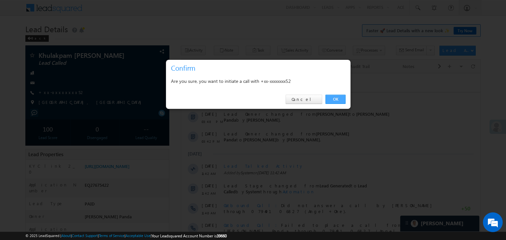
drag, startPoint x: 339, startPoint y: 97, endPoint x: 160, endPoint y: 23, distance: 193.5
click at [339, 97] on link "OK" at bounding box center [335, 99] width 20 height 9
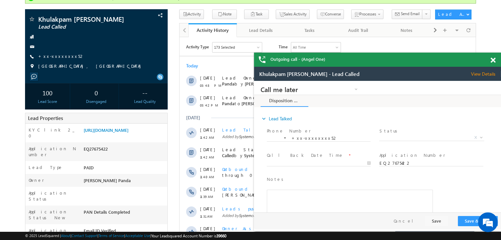
scroll to position [66, 0]
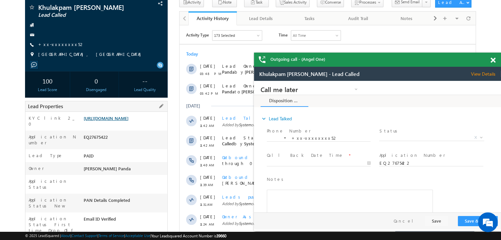
click at [0, 0] on link "[URL][DOMAIN_NAME]" at bounding box center [0, 0] width 0 height 0
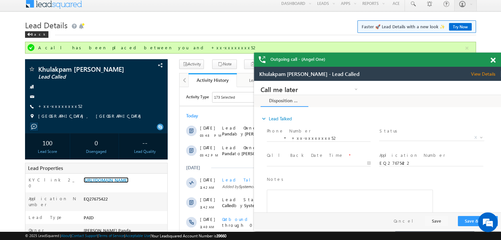
scroll to position [0, 0]
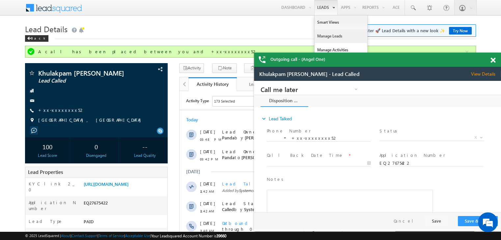
click at [180, 94] on link "Manage Leads" at bounding box center [96, 124] width 169 height 60
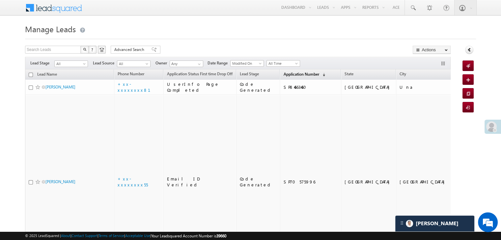
click at [283, 74] on span "Application Number" at bounding box center [301, 74] width 36 height 5
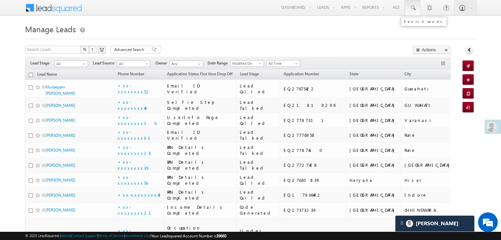
click at [415, 8] on span at bounding box center [412, 8] width 7 height 7
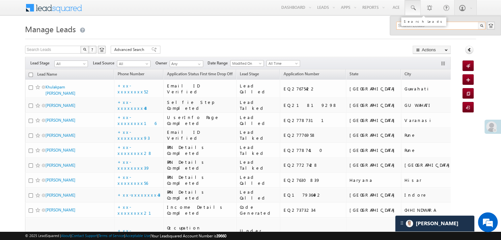
paste input "EQ27702232"
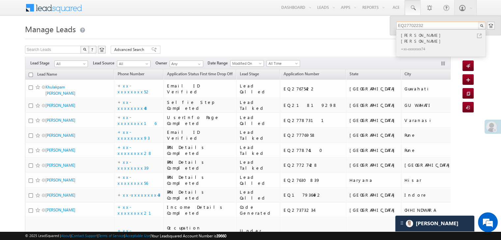
type input "EQ27702232"
click at [408, 35] on div "[PERSON_NAME] [PERSON_NAME]" at bounding box center [443, 38] width 88 height 13
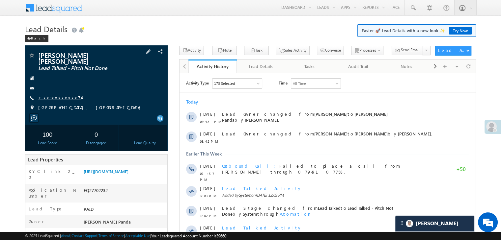
click at [62, 95] on link "+xx-xxxxxxxx74" at bounding box center [59, 98] width 43 height 6
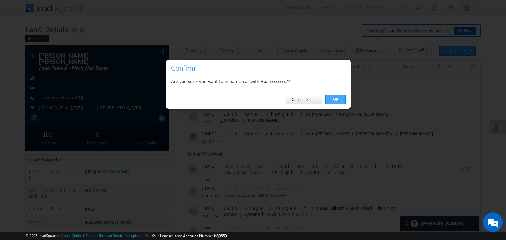
click at [334, 97] on link "OK" at bounding box center [335, 99] width 20 height 9
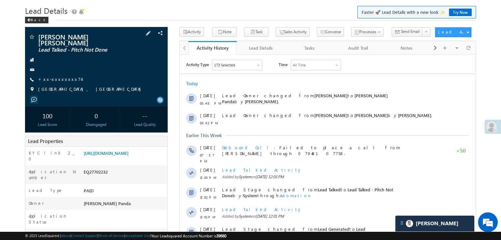
scroll to position [33, 0]
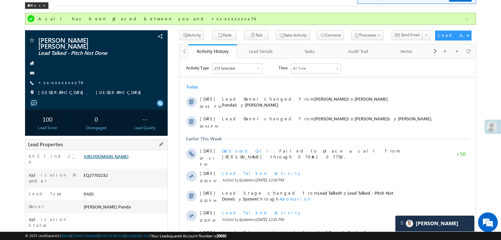
click at [128, 156] on link "[URL][DOMAIN_NAME]" at bounding box center [106, 157] width 45 height 6
click at [52, 80] on link "+xx-xxxxxxxx74" at bounding box center [59, 83] width 43 height 6
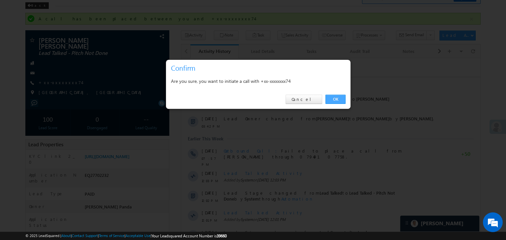
click at [335, 99] on link "OK" at bounding box center [335, 99] width 20 height 9
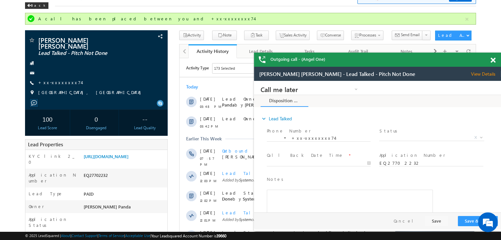
scroll to position [0, 0]
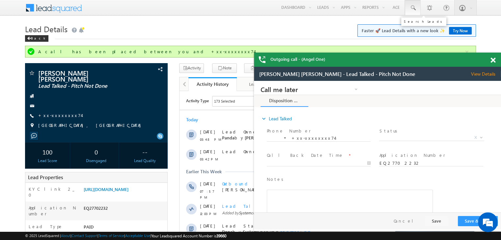
click at [0, 0] on span at bounding box center [0, 0] width 0 height 0
paste input "EQ27705476"
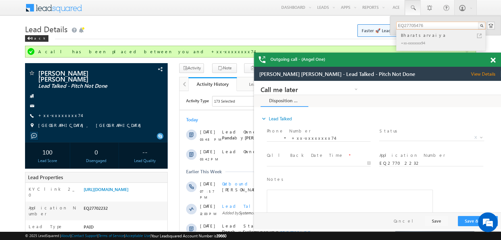
type input "EQ27705476"
click at [411, 37] on div "Bharatsarvaiya" at bounding box center [443, 35] width 88 height 7
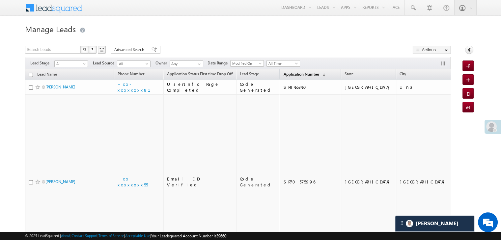
click at [284, 74] on span "Application Number" at bounding box center [301, 74] width 36 height 5
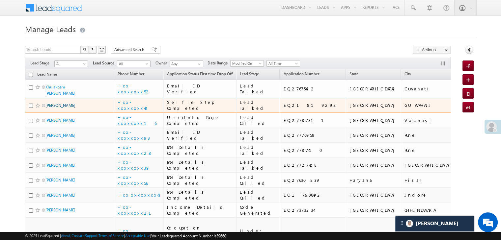
click at [52, 108] on link "[PERSON_NAME]" at bounding box center [60, 105] width 30 height 5
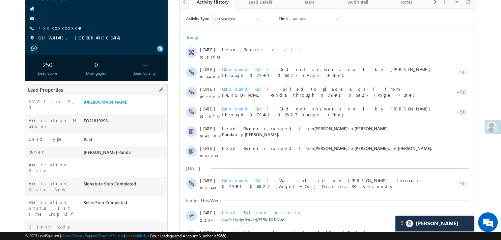
scroll to position [66, 0]
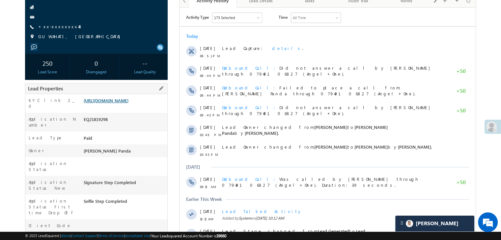
click at [125, 103] on link "[URL][DOMAIN_NAME]" at bounding box center [106, 101] width 45 height 6
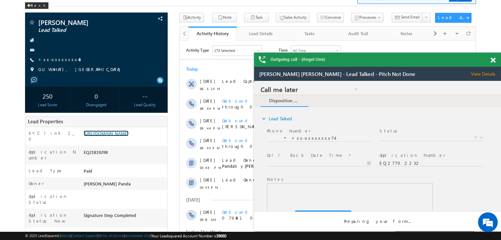
scroll to position [0, 0]
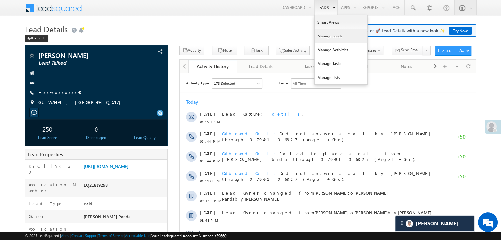
click at [325, 37] on link "Manage Leads" at bounding box center [340, 36] width 53 height 14
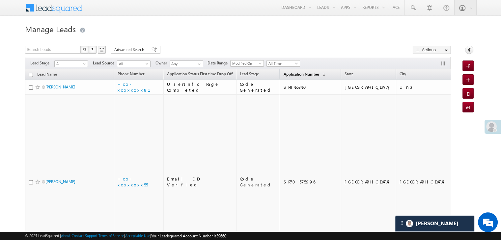
click at [288, 75] on span "Application Number" at bounding box center [301, 74] width 36 height 5
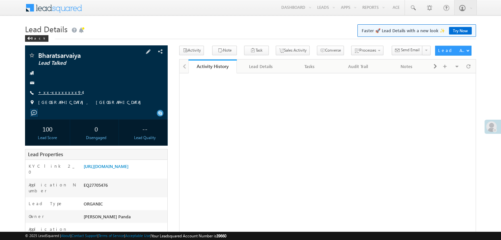
click at [50, 94] on link "+xx-xxxxxxxx94" at bounding box center [60, 93] width 44 height 6
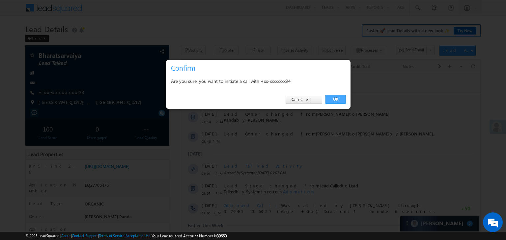
click at [333, 97] on link "OK" at bounding box center [335, 99] width 20 height 9
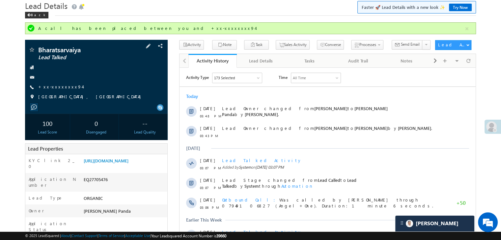
scroll to position [66, 0]
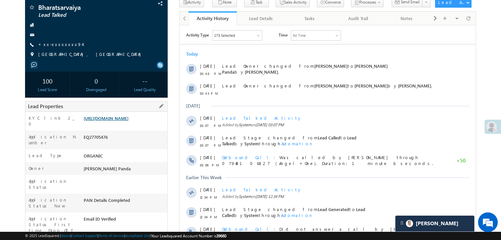
click at [128, 121] on link "https://angelbroking1-pk3em7sa.customui-test.leadsquared.com?leadId=3daeef32-3e…" at bounding box center [106, 119] width 45 height 6
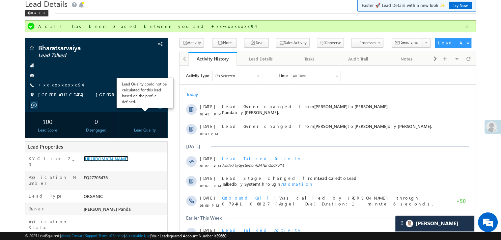
scroll to position [0, 0]
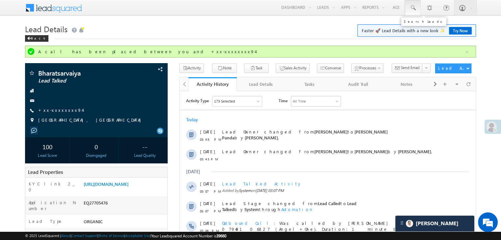
click at [413, 7] on span at bounding box center [412, 8] width 7 height 7
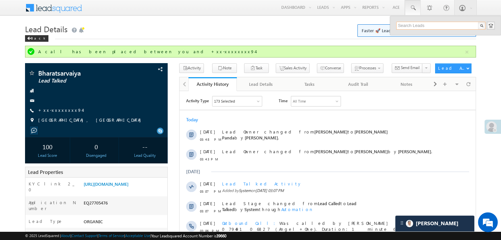
paste input "EQ27806043"
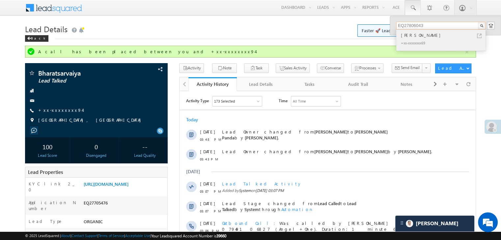
type input "EQ27806043"
click at [410, 37] on div "[PERSON_NAME]" at bounding box center [443, 35] width 88 height 7
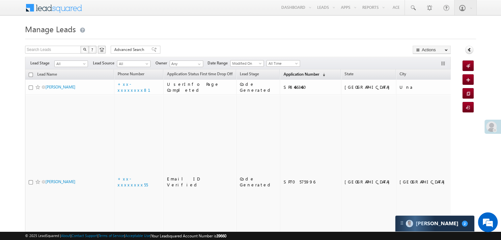
click at [284, 75] on span "Application Number" at bounding box center [301, 74] width 36 height 5
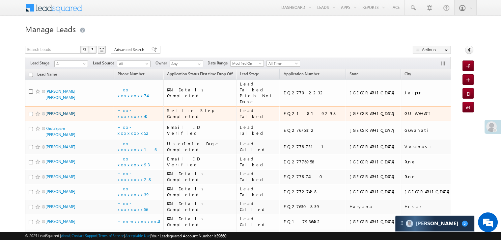
click at [58, 116] on link "[PERSON_NAME]" at bounding box center [60, 113] width 30 height 5
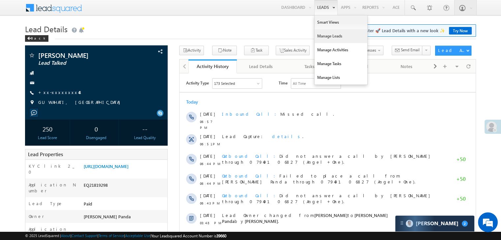
click at [324, 37] on link "Manage Leads" at bounding box center [340, 36] width 53 height 14
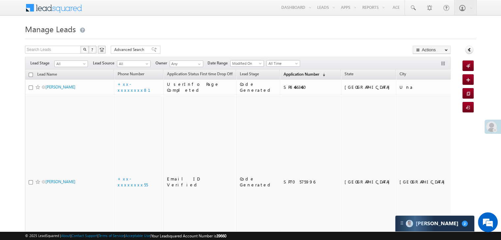
click at [283, 73] on span "Application Number" at bounding box center [301, 74] width 36 height 5
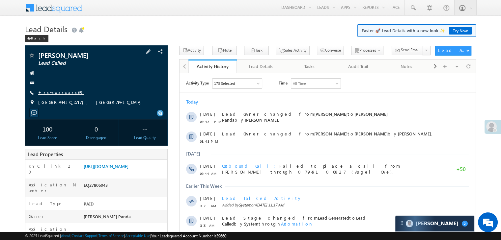
click at [47, 91] on link "+xx-xxxxxxxx69" at bounding box center [60, 93] width 45 height 6
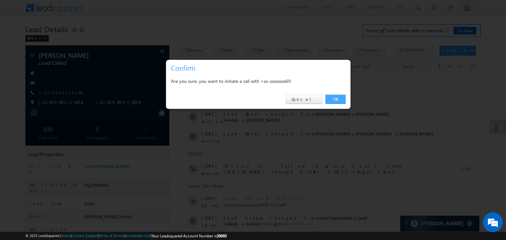
click at [337, 98] on link "OK" at bounding box center [335, 99] width 20 height 9
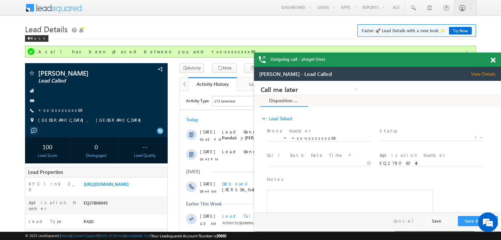
click at [493, 61] on span at bounding box center [492, 61] width 5 height 6
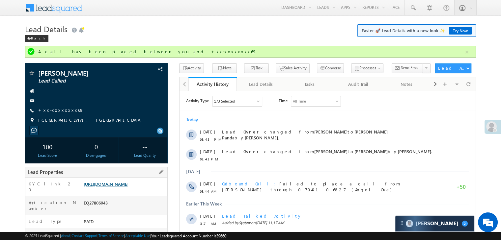
click at [128, 187] on link "[URL][DOMAIN_NAME]" at bounding box center [106, 184] width 45 height 6
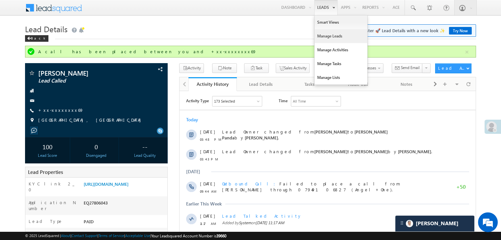
click at [324, 36] on link "Manage Leads" at bounding box center [340, 36] width 53 height 14
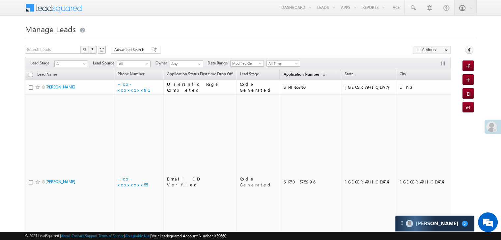
click at [287, 75] on span "Application Number" at bounding box center [301, 74] width 36 height 5
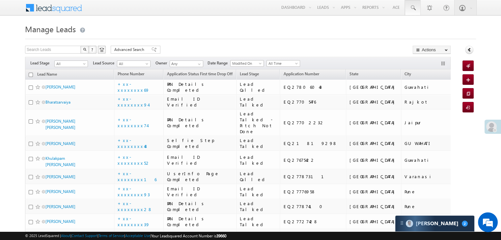
click at [412, 7] on span at bounding box center [412, 8] width 7 height 7
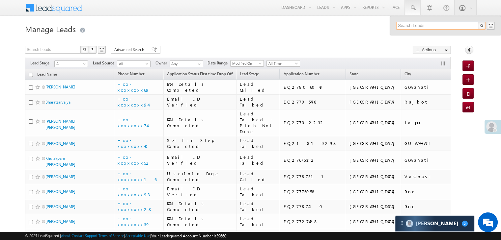
paste input "EQ27633050"
type input "EQ27633050"
click at [407, 36] on div "[PERSON_NAME]" at bounding box center [443, 35] width 88 height 7
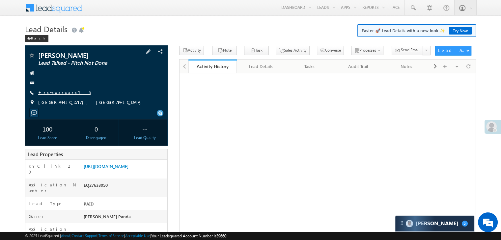
click at [56, 93] on link "+xx-xxxxxxxx15" at bounding box center [64, 93] width 52 height 6
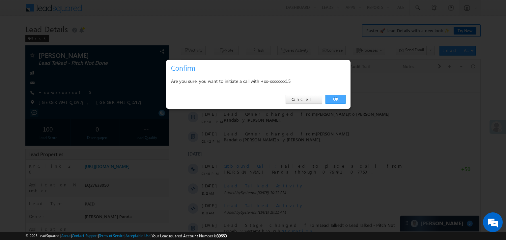
click at [339, 98] on link "OK" at bounding box center [335, 99] width 20 height 9
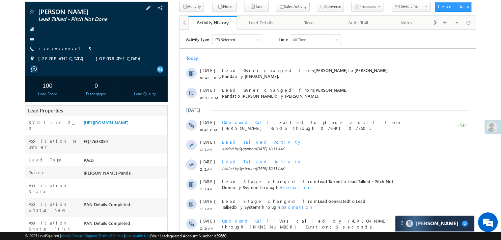
scroll to position [99, 0]
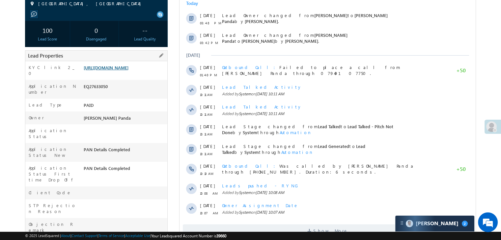
click at [126, 69] on link "[URL][DOMAIN_NAME]" at bounding box center [106, 68] width 45 height 6
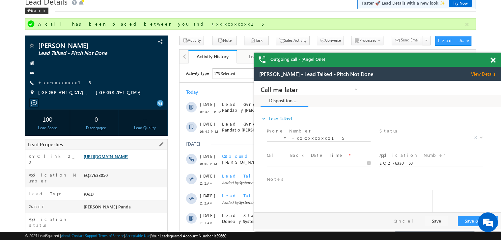
scroll to position [0, 0]
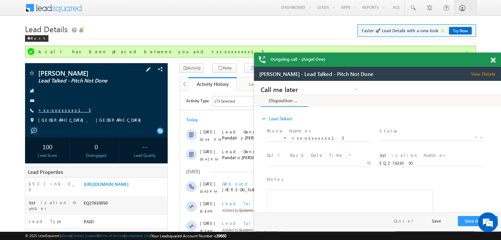
click at [0, 0] on link "+xx-xxxxxxxx15" at bounding box center [0, 0] width 0 height 0
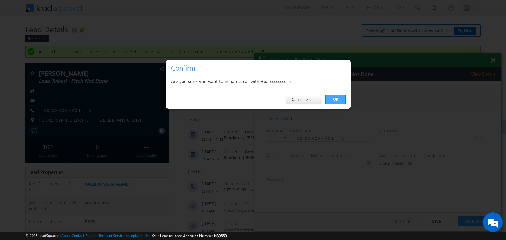
click at [335, 97] on link "OK" at bounding box center [335, 99] width 20 height 9
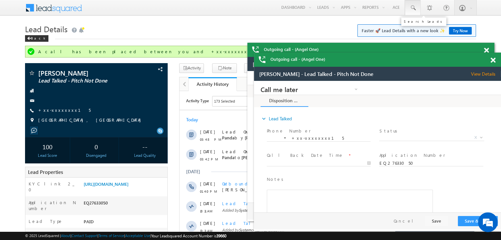
click at [0, 0] on span at bounding box center [0, 0] width 0 height 0
paste input "EQ27754045"
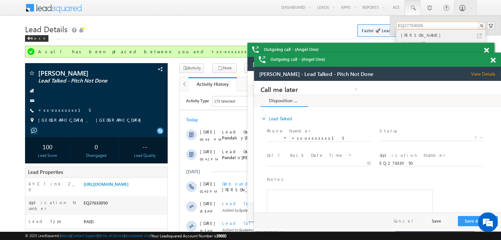
type input "EQ27754045"
click at [406, 38] on div "[PERSON_NAME]" at bounding box center [443, 35] width 88 height 7
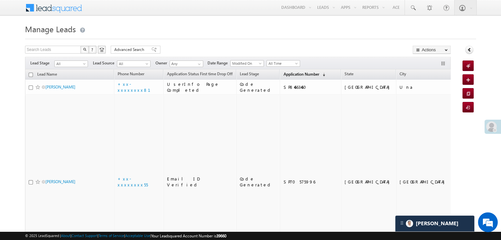
click at [287, 74] on span "Application Number" at bounding box center [301, 74] width 36 height 5
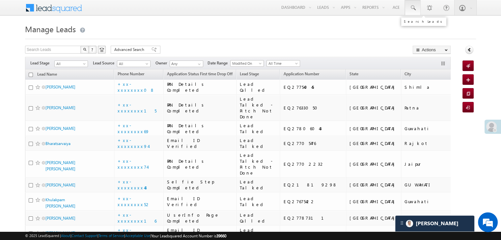
click at [413, 8] on span at bounding box center [412, 8] width 7 height 7
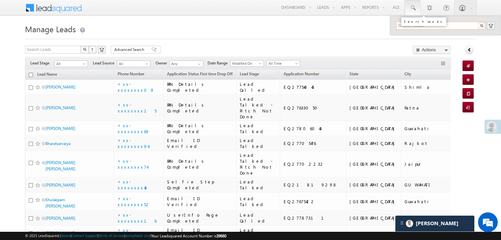
paste input "EQ27822893"
type input "EQ27822893"
click at [413, 37] on div "[PERSON_NAME]" at bounding box center [443, 35] width 88 height 7
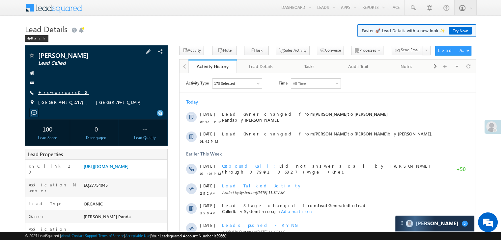
click at [58, 92] on link "+xx-xxxxxxxx08" at bounding box center [63, 93] width 51 height 6
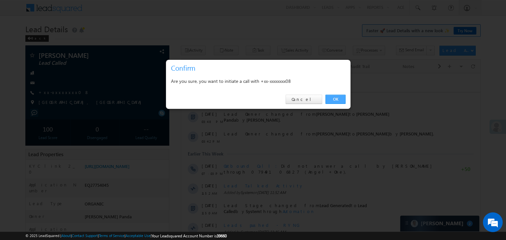
click at [338, 100] on link "OK" at bounding box center [335, 99] width 20 height 9
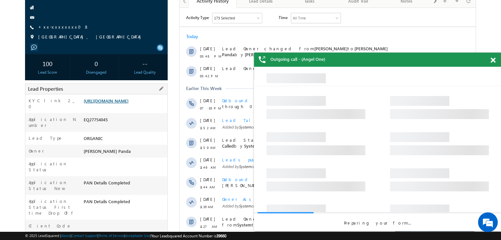
click at [128, 104] on link "[URL][DOMAIN_NAME]" at bounding box center [106, 101] width 45 height 6
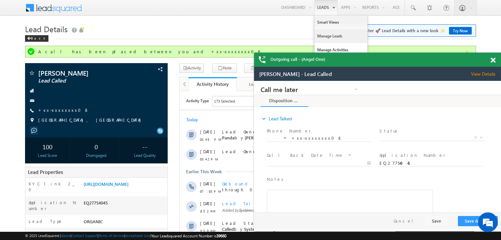
click at [170, 95] on link "Manage Leads" at bounding box center [92, 98] width 158 height 7
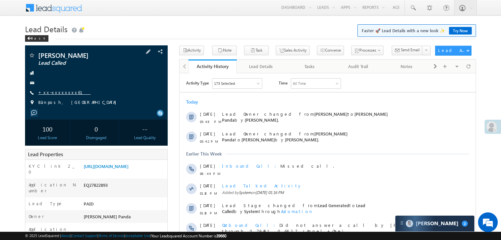
click at [56, 94] on link "+xx-xxxxxxxx61" at bounding box center [64, 93] width 52 height 6
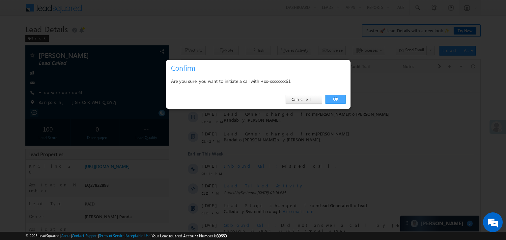
click at [336, 99] on link "OK" at bounding box center [335, 99] width 20 height 9
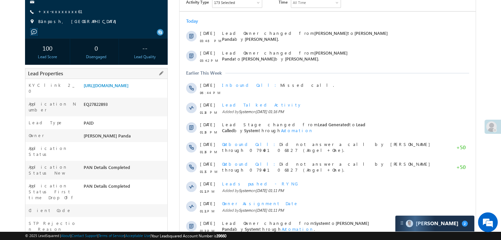
scroll to position [116, 0]
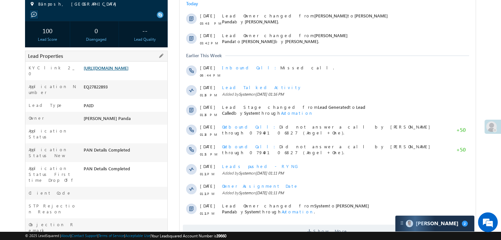
click at [116, 71] on link "[URL][DOMAIN_NAME]" at bounding box center [106, 68] width 45 height 6
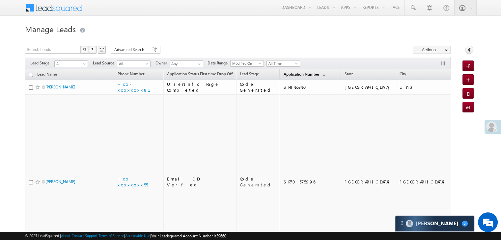
click at [285, 73] on span "Application Number" at bounding box center [301, 74] width 36 height 5
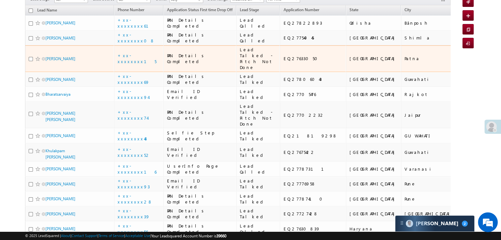
scroll to position [66, 0]
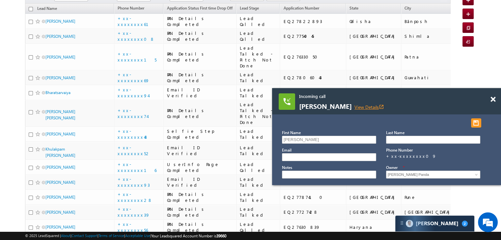
click at [354, 107] on link "View Details open_in_new" at bounding box center [369, 107] width 30 height 6
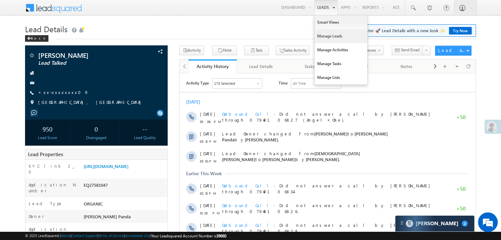
click at [324, 34] on link "Manage Leads" at bounding box center [340, 36] width 53 height 14
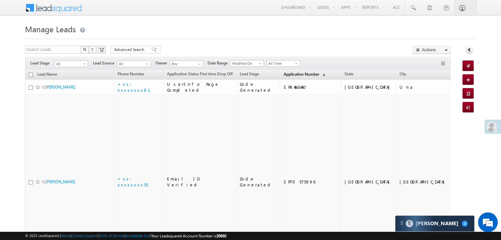
click at [291, 76] on span "Application Number" at bounding box center [301, 74] width 36 height 5
click at [283, 74] on span "Application Number" at bounding box center [301, 74] width 36 height 5
